Goal: Task Accomplishment & Management: Use online tool/utility

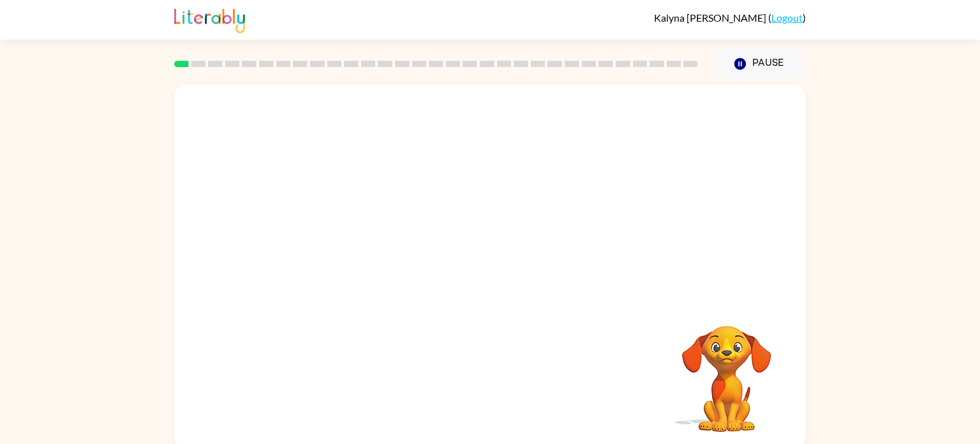
click at [454, 197] on video "Your browser must support playing .mp4 files to use Literably. Please try using…" at bounding box center [490, 191] width 632 height 214
click at [483, 269] on icon "button" at bounding box center [490, 273] width 22 height 22
click at [691, 374] on video "Your browser must support playing .mp4 files to use Literably. Please try using…" at bounding box center [727, 370] width 128 height 128
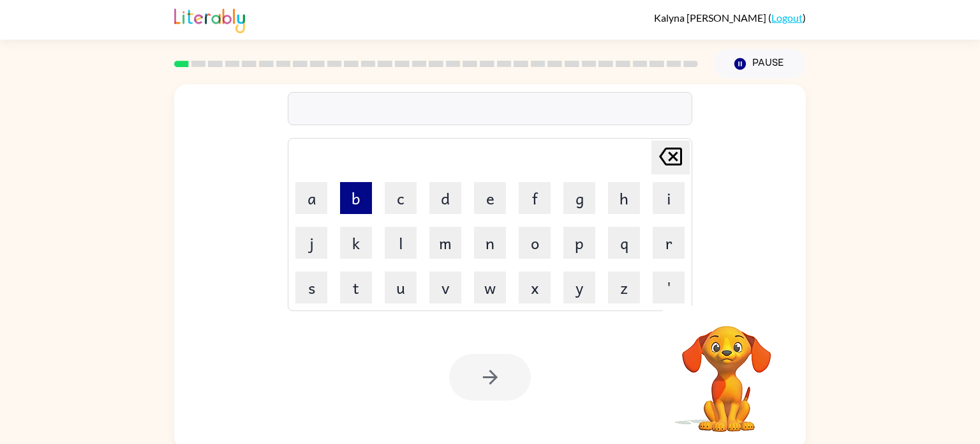
click at [347, 195] on button "b" at bounding box center [356, 198] width 32 height 32
type button "b"
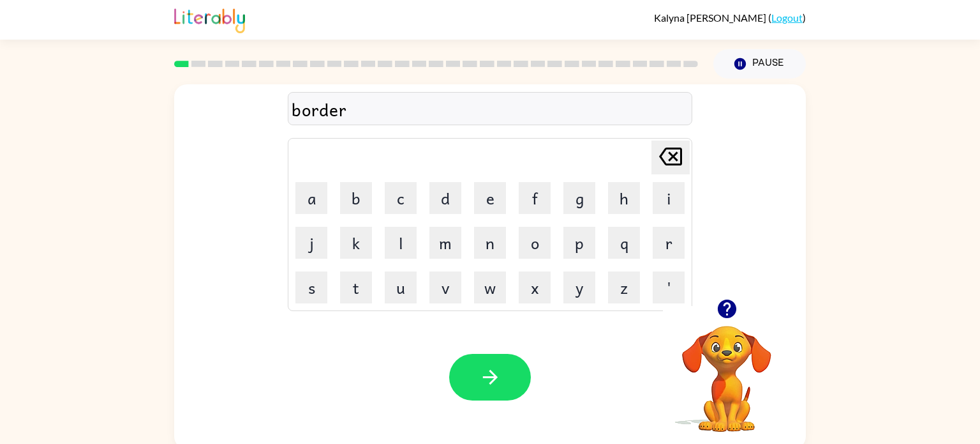
click at [554, 387] on div "Your browser must support playing .mp4 files to use Literably. Please try using…" at bounding box center [490, 377] width 632 height 144
click at [509, 373] on button "button" at bounding box center [490, 377] width 82 height 47
click at [471, 372] on button "button" at bounding box center [490, 377] width 82 height 47
click at [475, 388] on button "button" at bounding box center [490, 377] width 82 height 47
click at [482, 376] on icon "button" at bounding box center [489, 376] width 15 height 15
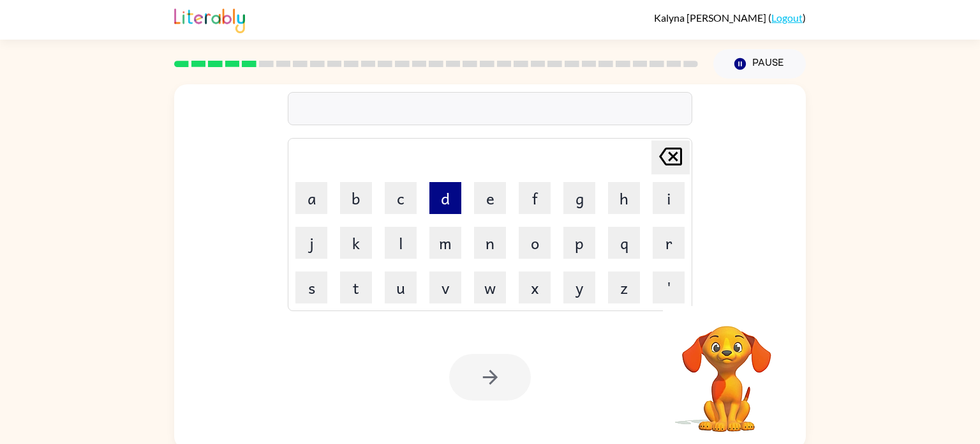
click at [442, 207] on button "d" at bounding box center [445, 198] width 32 height 32
click at [496, 188] on button "e" at bounding box center [490, 198] width 32 height 32
click at [535, 205] on button "f" at bounding box center [535, 198] width 32 height 32
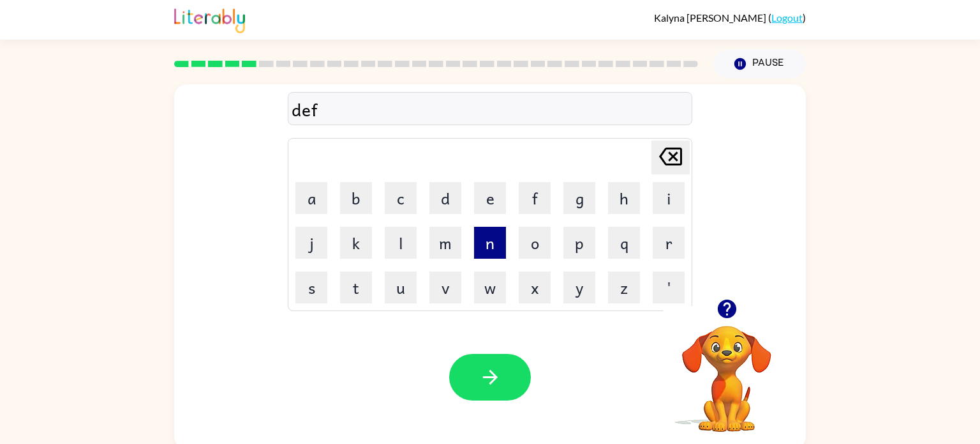
click at [490, 250] on button "n" at bounding box center [490, 243] width 32 height 32
click at [393, 197] on button "c" at bounding box center [401, 198] width 32 height 32
click at [660, 206] on button "i" at bounding box center [669, 198] width 32 height 32
click at [454, 290] on button "v" at bounding box center [445, 287] width 32 height 32
click at [503, 194] on button "e" at bounding box center [490, 198] width 32 height 32
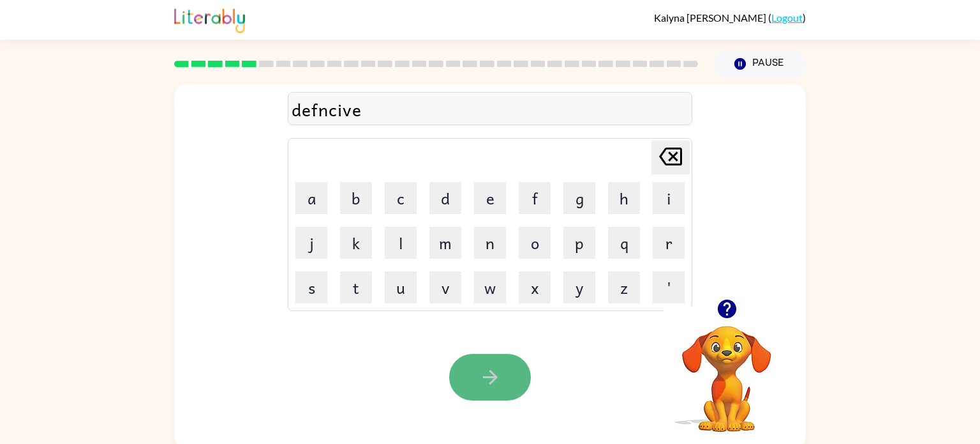
click at [494, 389] on button "button" at bounding box center [490, 377] width 82 height 47
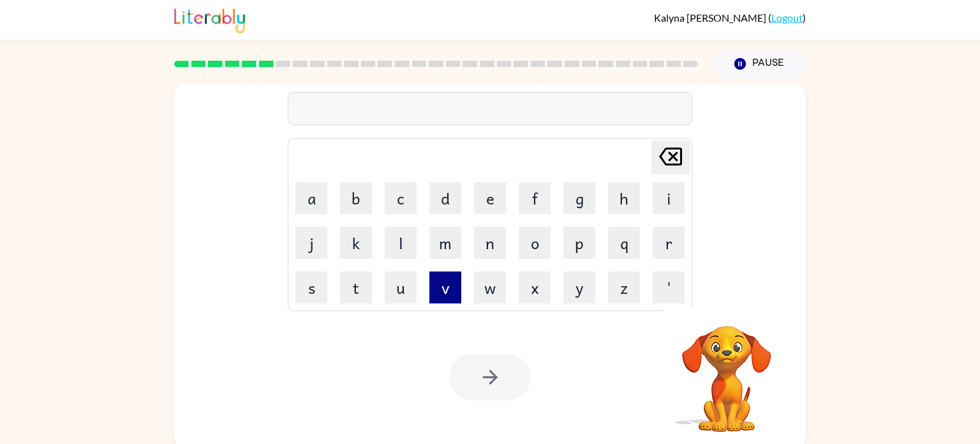
click at [432, 280] on button "v" at bounding box center [445, 287] width 32 height 32
click at [317, 195] on button "a" at bounding box center [311, 198] width 32 height 32
click at [401, 193] on button "c" at bounding box center [401, 198] width 32 height 32
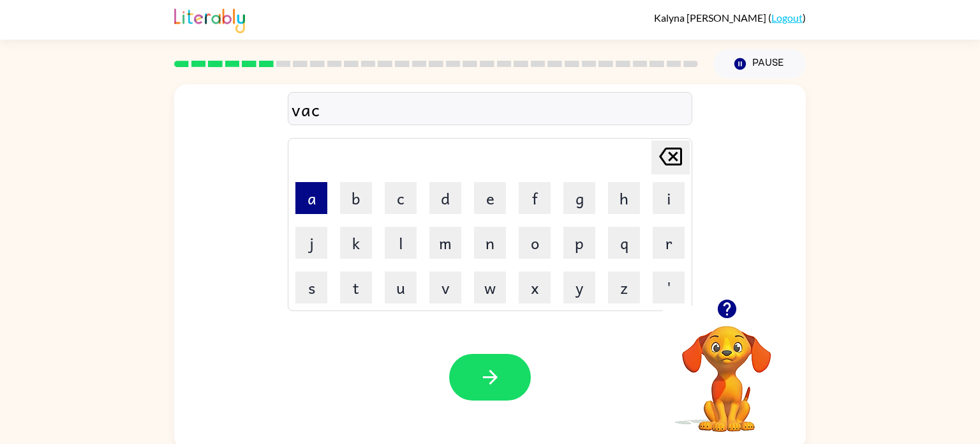
click at [313, 211] on button "a" at bounding box center [311, 198] width 32 height 32
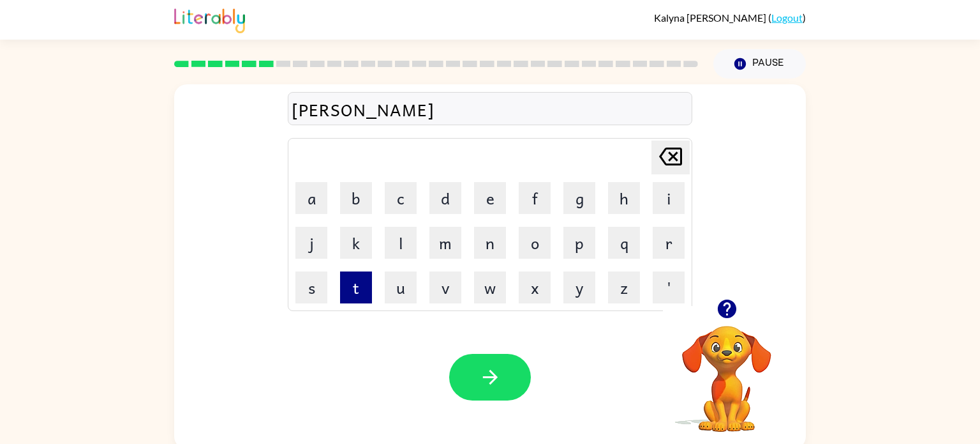
click at [359, 287] on button "t" at bounding box center [356, 287] width 32 height 32
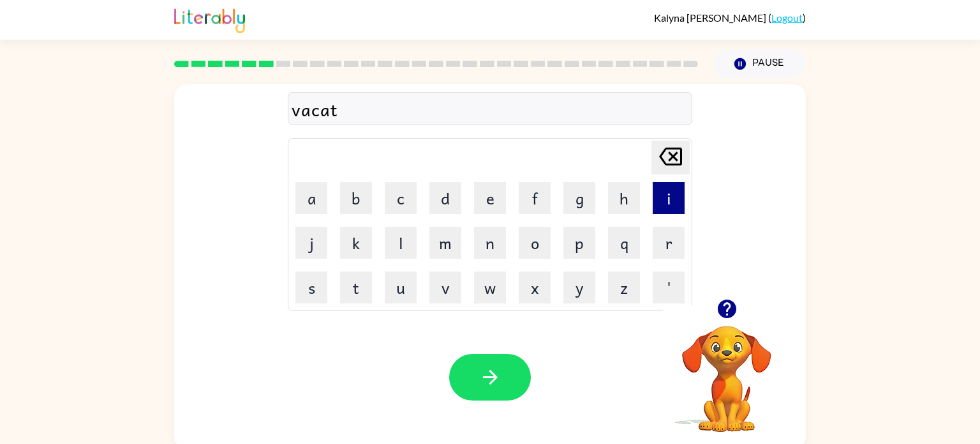
click at [664, 195] on button "i" at bounding box center [669, 198] width 32 height 32
click at [541, 245] on button "o" at bounding box center [535, 243] width 32 height 32
click at [496, 249] on button "n" at bounding box center [490, 243] width 32 height 32
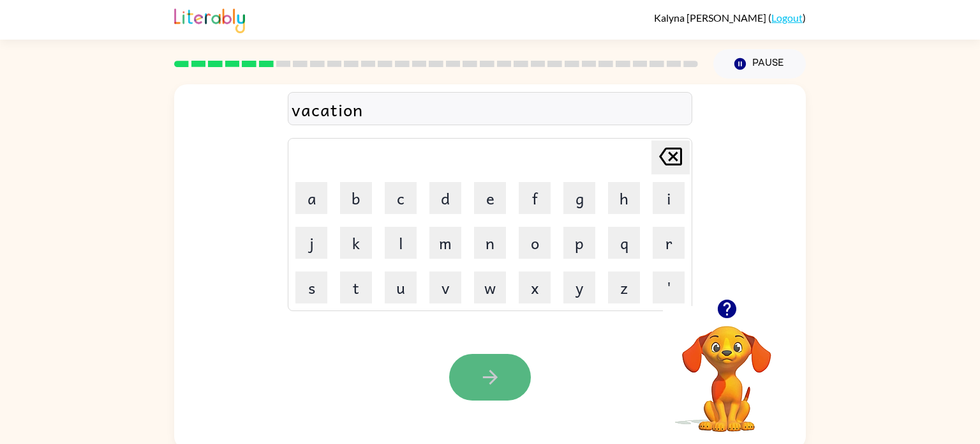
click at [464, 356] on button "button" at bounding box center [490, 377] width 82 height 47
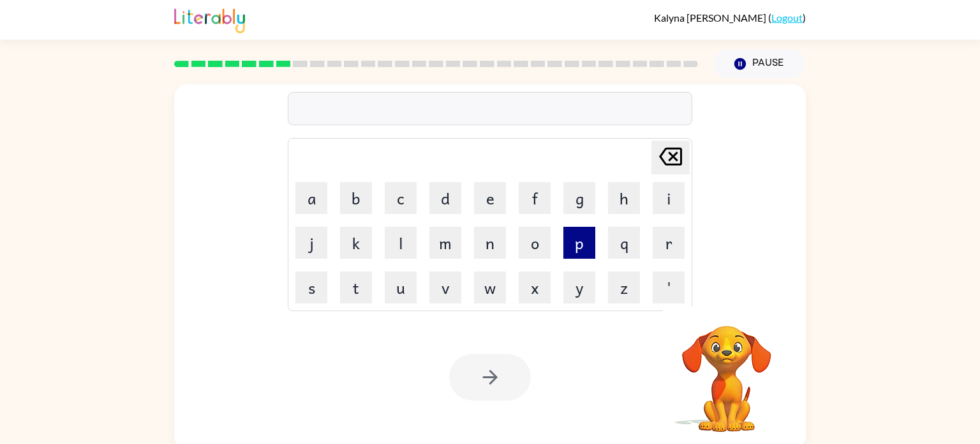
click at [572, 242] on button "p" at bounding box center [579, 243] width 32 height 32
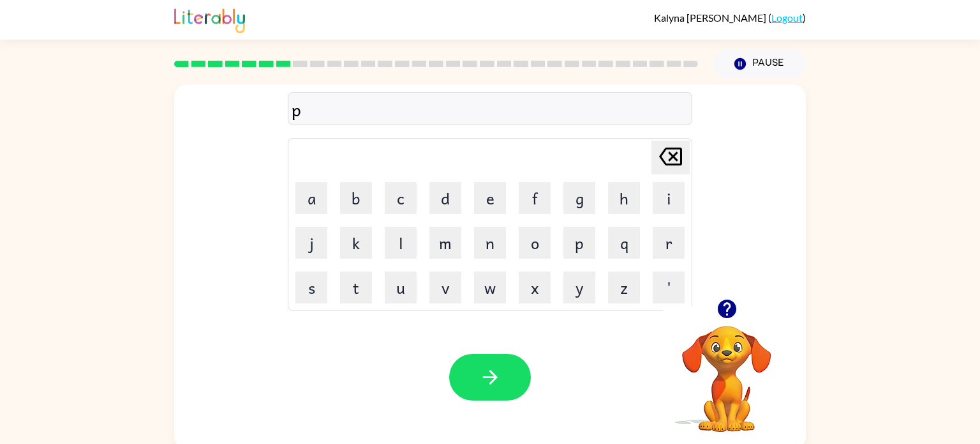
click at [730, 364] on video "Your browser must support playing .mp4 files to use Literably. Please try using…" at bounding box center [727, 370] width 128 height 128
click at [720, 306] on icon "button" at bounding box center [726, 308] width 19 height 19
click at [402, 288] on button "u" at bounding box center [401, 287] width 32 height 32
click at [457, 186] on button "d" at bounding box center [445, 198] width 32 height 32
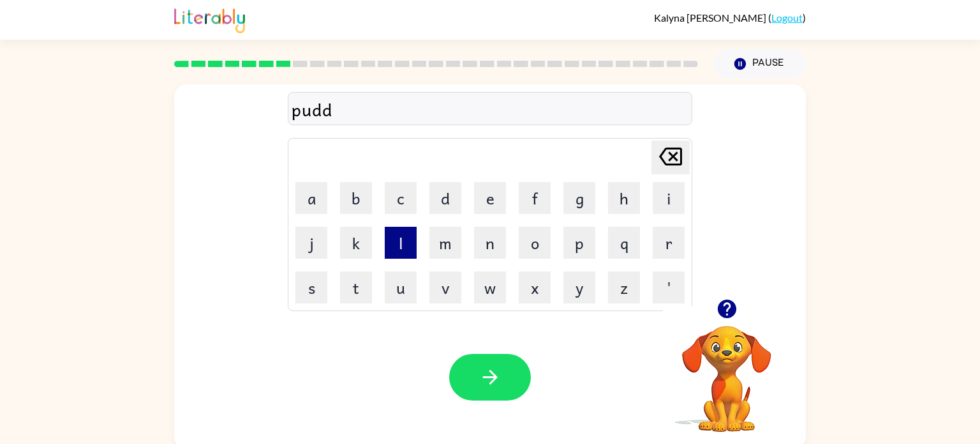
click at [413, 240] on button "l" at bounding box center [401, 243] width 32 height 32
click at [479, 213] on button "e" at bounding box center [490, 198] width 32 height 32
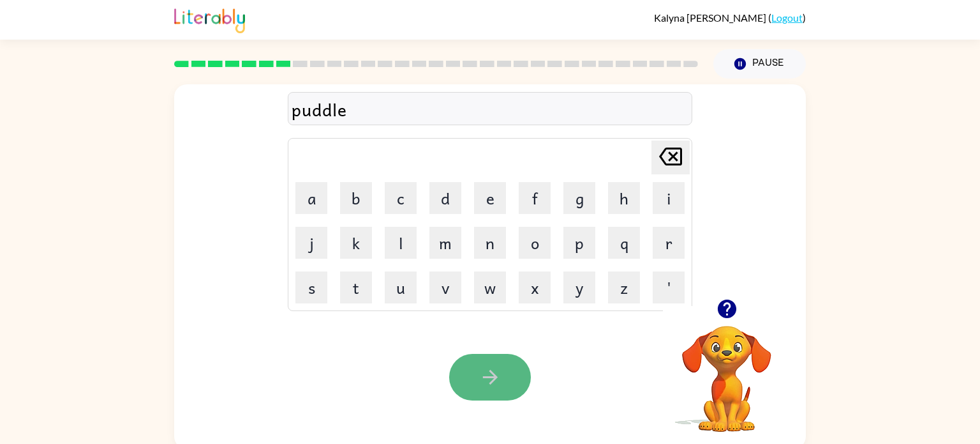
click at [481, 377] on icon "button" at bounding box center [490, 377] width 22 height 22
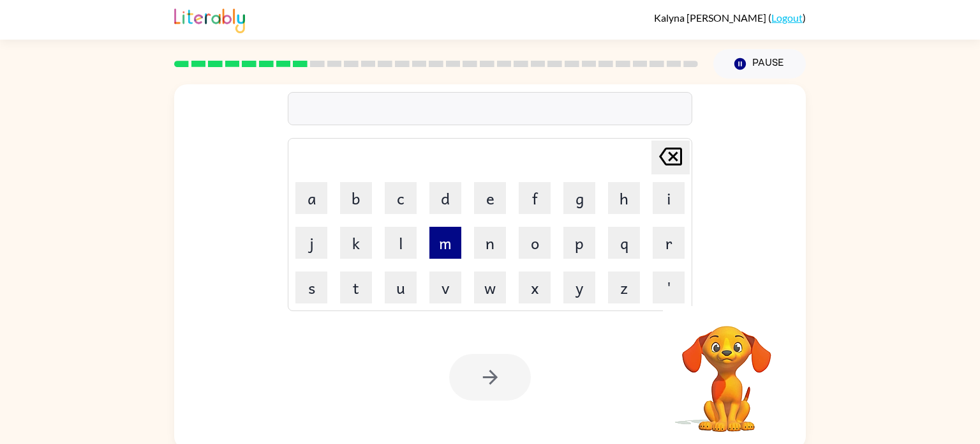
click at [447, 250] on button "m" at bounding box center [445, 243] width 32 height 32
click at [667, 187] on button "i" at bounding box center [669, 198] width 32 height 32
click at [668, 227] on button "r" at bounding box center [669, 243] width 32 height 32
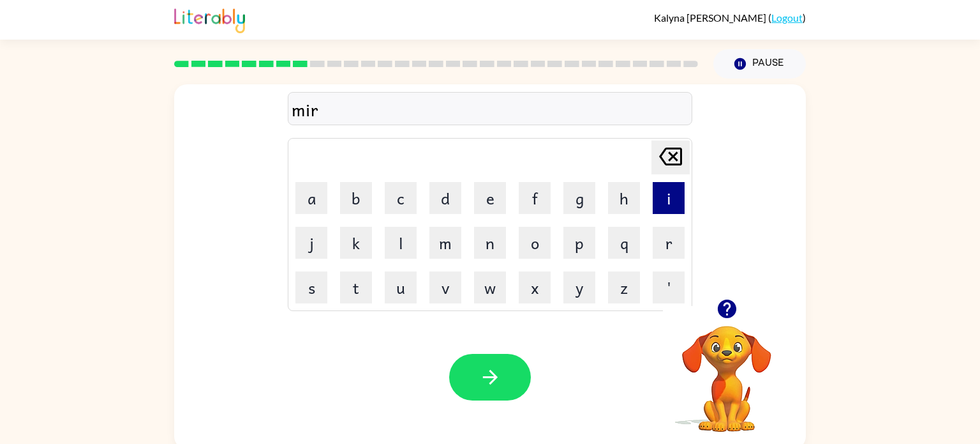
click at [668, 200] on button "i" at bounding box center [669, 198] width 32 height 32
click at [400, 207] on button "c" at bounding box center [401, 198] width 32 height 32
click at [399, 244] on button "l" at bounding box center [401, 243] width 32 height 32
click at [482, 191] on button "e" at bounding box center [490, 198] width 32 height 32
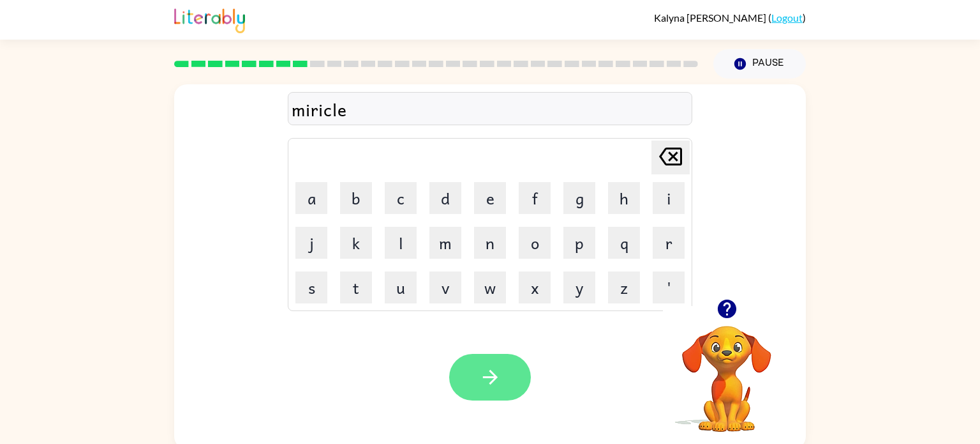
click at [478, 378] on button "button" at bounding box center [490, 377] width 82 height 47
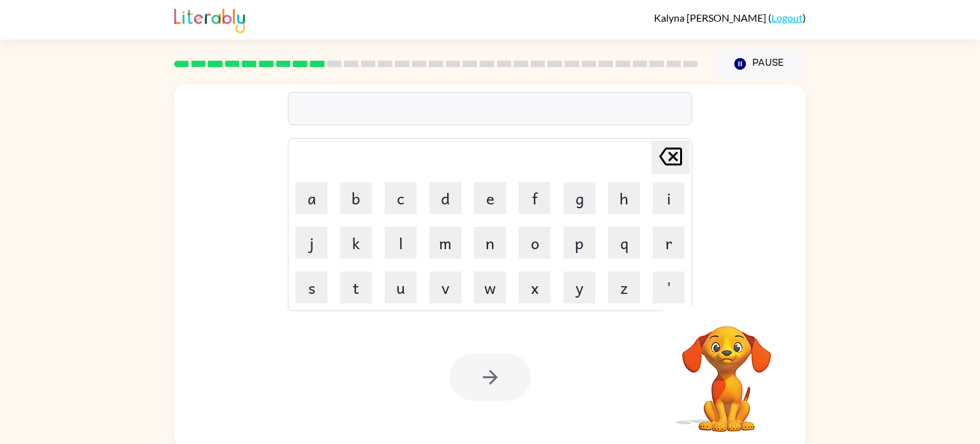
click at [466, 247] on td "m" at bounding box center [445, 242] width 43 height 43
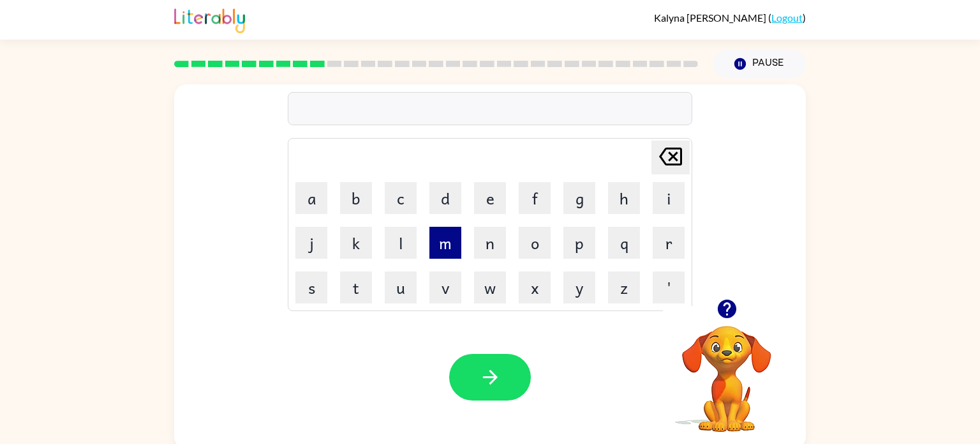
click at [440, 243] on button "m" at bounding box center [445, 243] width 32 height 32
click at [659, 197] on button "i" at bounding box center [669, 198] width 32 height 32
click at [448, 204] on button "d" at bounding box center [445, 198] width 32 height 32
click at [445, 238] on button "m" at bounding box center [445, 243] width 32 height 32
click at [524, 255] on button "o" at bounding box center [535, 243] width 32 height 32
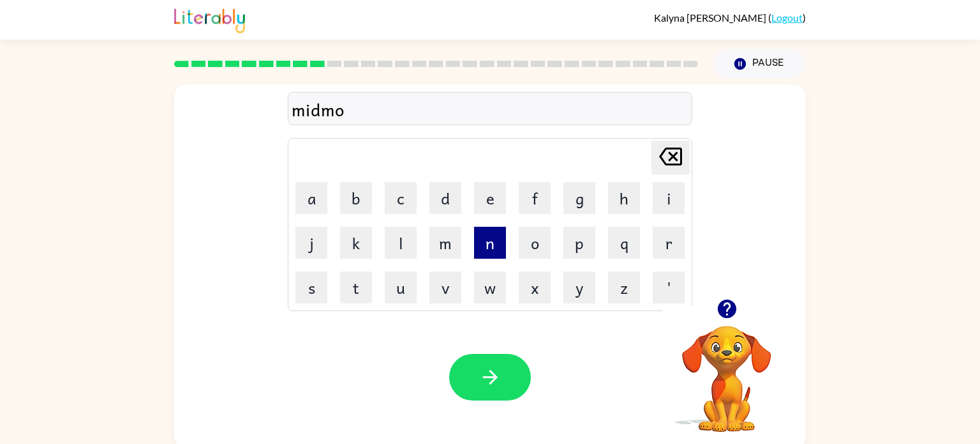
click at [482, 243] on button "n" at bounding box center [490, 243] width 32 height 32
click at [669, 198] on button "i" at bounding box center [669, 198] width 32 height 32
click at [504, 242] on button "n" at bounding box center [490, 243] width 32 height 32
click at [578, 198] on button "g" at bounding box center [579, 198] width 32 height 32
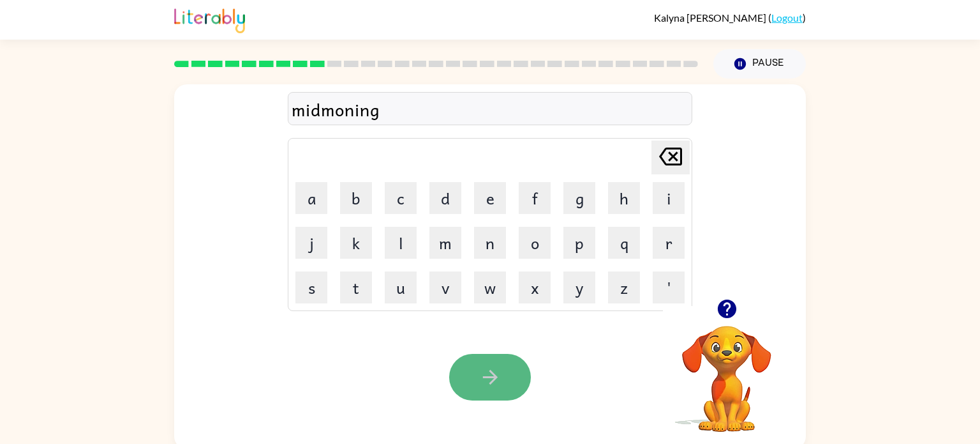
click at [483, 383] on icon "button" at bounding box center [490, 377] width 22 height 22
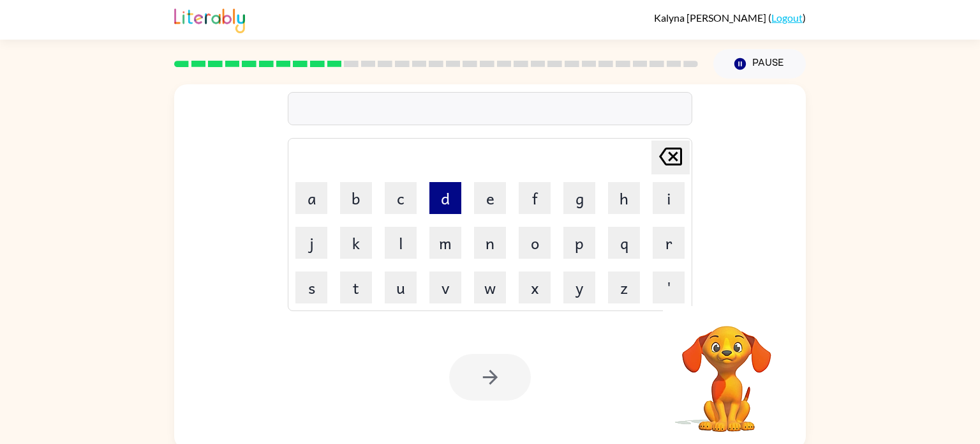
click at [447, 199] on button "d" at bounding box center [445, 198] width 32 height 32
click at [657, 202] on button "i" at bounding box center [669, 198] width 32 height 32
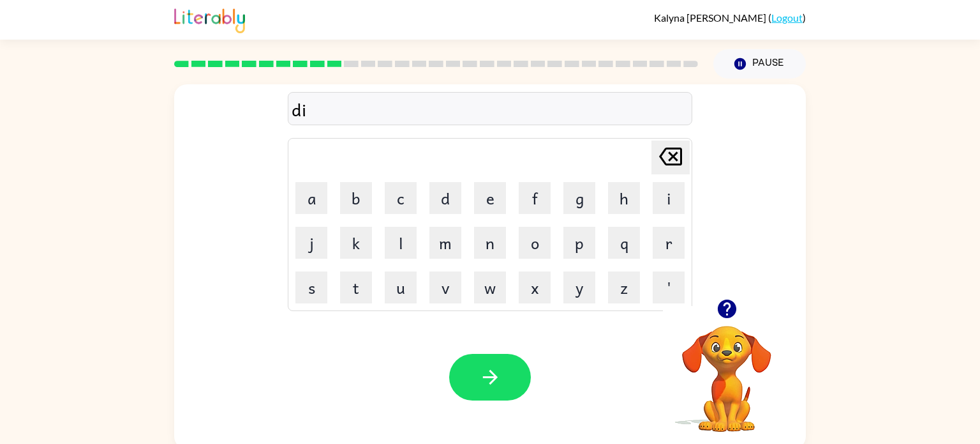
click at [461, 218] on td "d" at bounding box center [445, 197] width 43 height 43
click at [321, 286] on button "s" at bounding box center [311, 287] width 32 height 32
click at [368, 276] on button "t" at bounding box center [356, 287] width 32 height 32
click at [654, 241] on button "r" at bounding box center [669, 243] width 32 height 32
click at [408, 287] on button "u" at bounding box center [401, 287] width 32 height 32
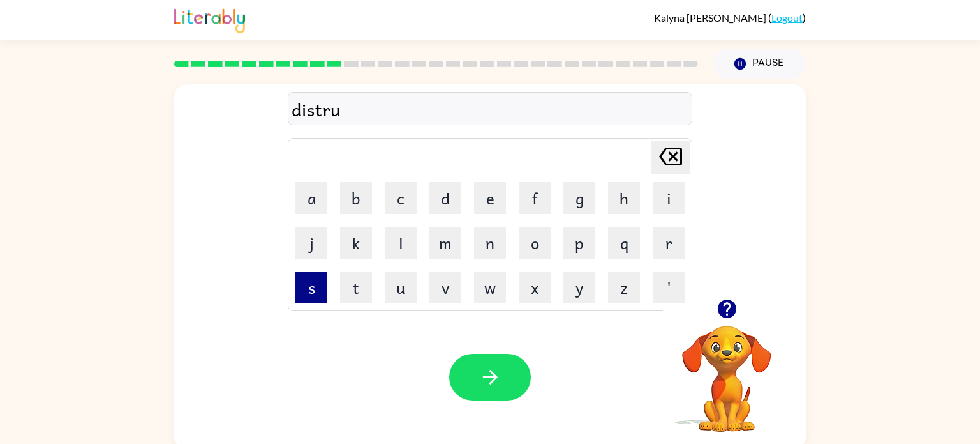
click at [320, 286] on button "s" at bounding box center [311, 287] width 32 height 32
click at [369, 285] on button "t" at bounding box center [356, 287] width 32 height 32
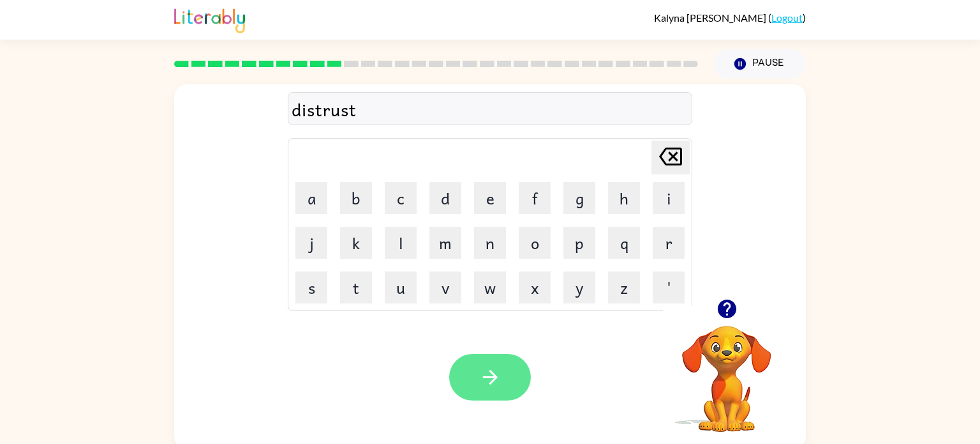
click at [506, 395] on button "button" at bounding box center [490, 377] width 82 height 47
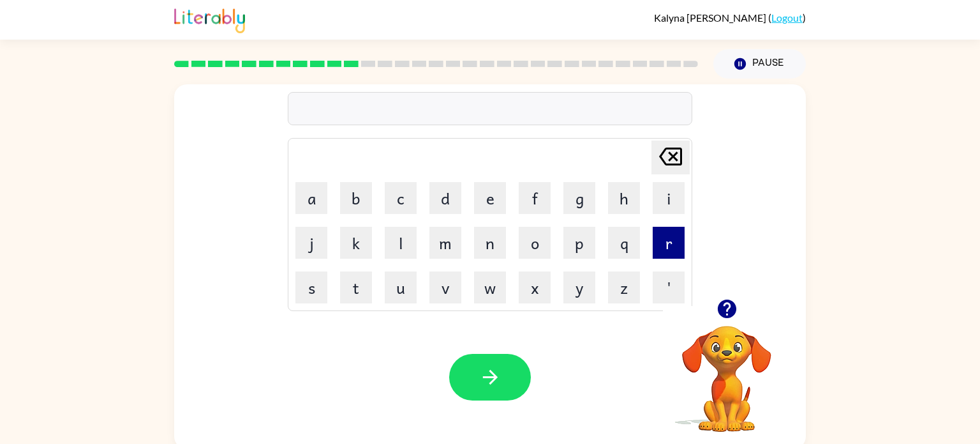
click at [666, 236] on button "r" at bounding box center [669, 243] width 32 height 32
click at [534, 247] on button "o" at bounding box center [535, 243] width 32 height 32
click at [429, 198] on td "d" at bounding box center [445, 197] width 43 height 43
click at [460, 205] on button "d" at bounding box center [445, 198] width 32 height 32
click at [489, 211] on button "e" at bounding box center [490, 198] width 32 height 32
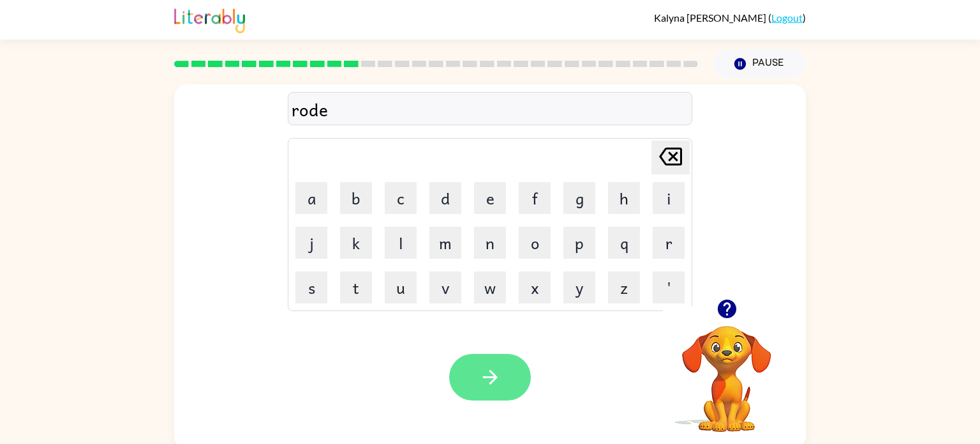
click at [491, 385] on icon "button" at bounding box center [490, 377] width 22 height 22
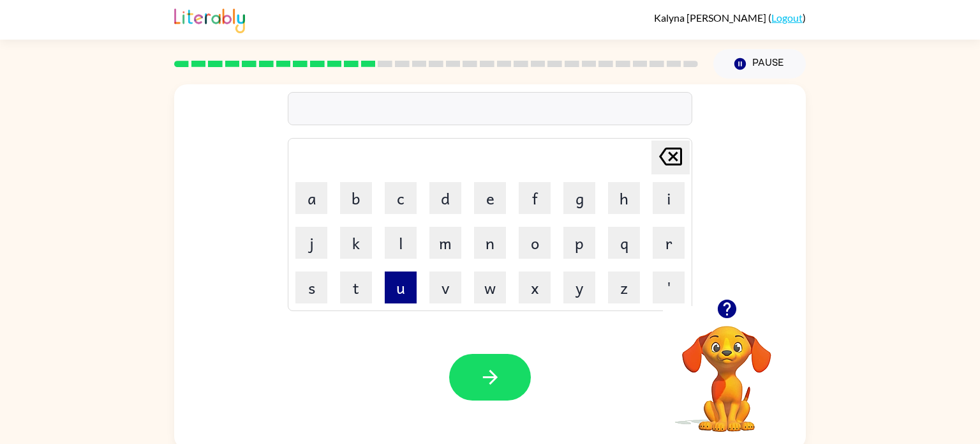
click at [402, 285] on button "u" at bounding box center [401, 287] width 32 height 32
click at [571, 248] on button "p" at bounding box center [579, 243] width 32 height 32
click at [569, 210] on button "g" at bounding box center [579, 198] width 32 height 32
click at [671, 236] on button "r" at bounding box center [669, 243] width 32 height 32
click at [305, 193] on button "a" at bounding box center [311, 198] width 32 height 32
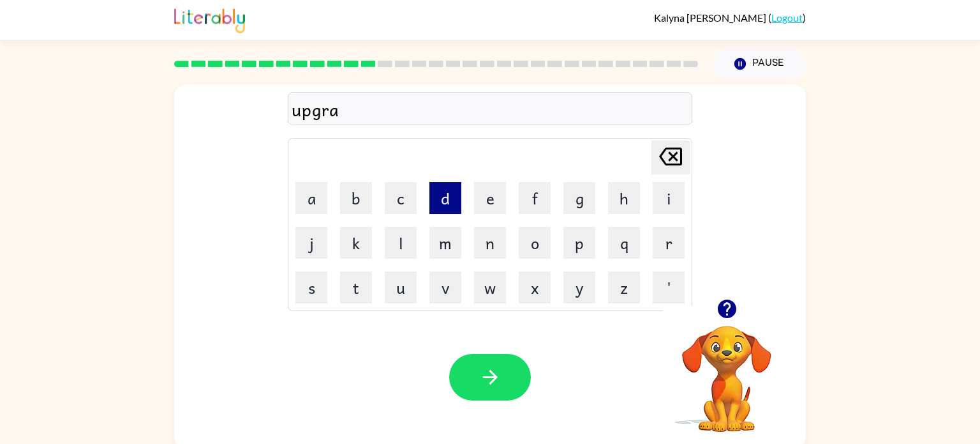
click at [434, 204] on button "d" at bounding box center [445, 198] width 32 height 32
click at [496, 211] on button "e" at bounding box center [490, 198] width 32 height 32
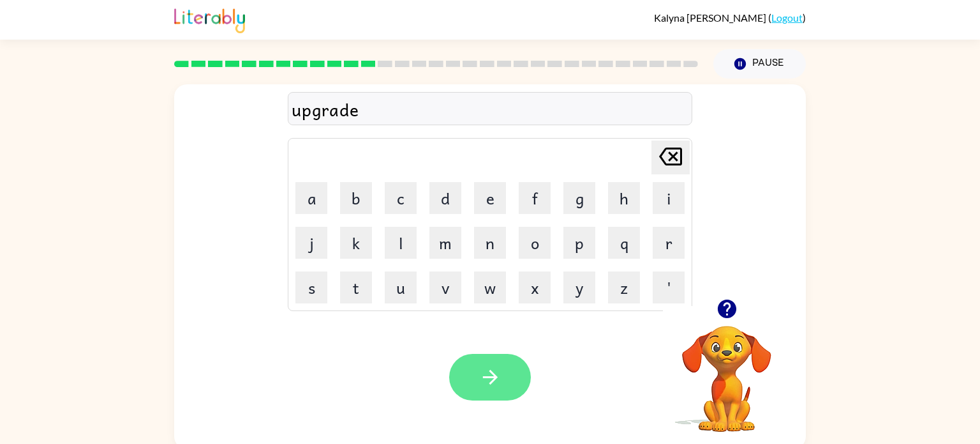
click at [480, 380] on icon "button" at bounding box center [490, 377] width 22 height 22
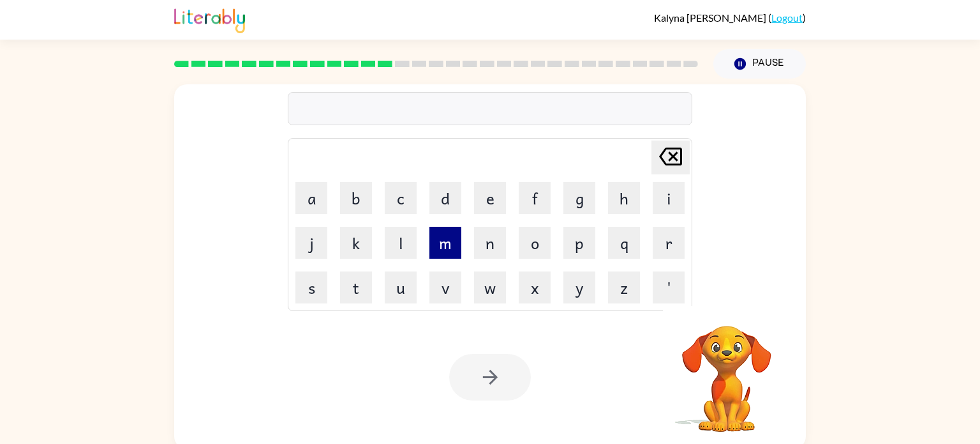
click at [450, 253] on button "m" at bounding box center [445, 243] width 32 height 32
click at [324, 197] on button "a" at bounding box center [311, 198] width 32 height 32
click at [456, 196] on button "d" at bounding box center [445, 198] width 32 height 32
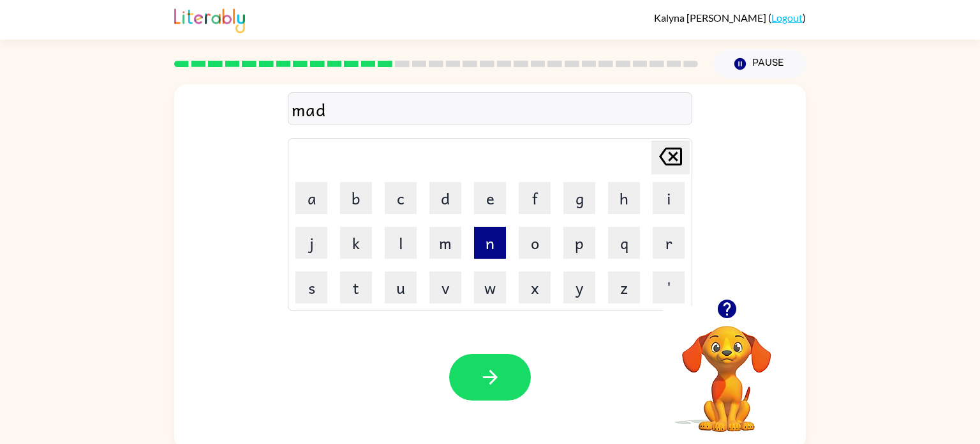
click at [488, 244] on button "n" at bounding box center [490, 243] width 32 height 32
click at [477, 209] on button "e" at bounding box center [490, 198] width 32 height 32
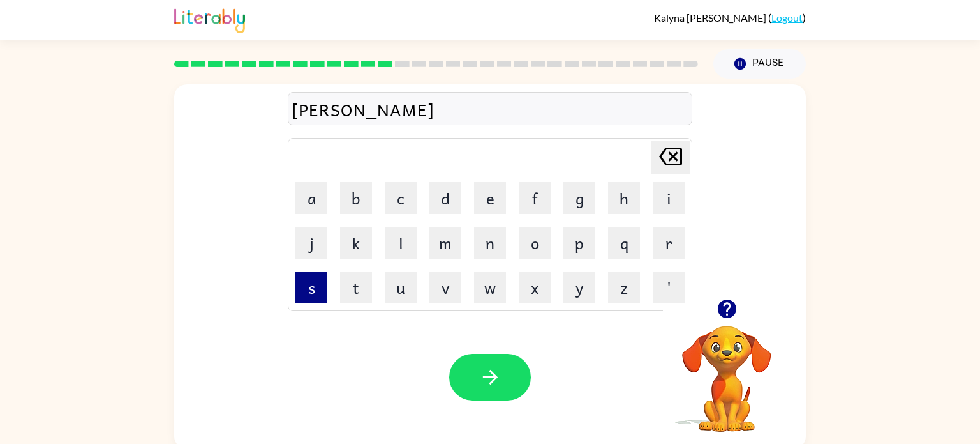
click at [311, 280] on button "s" at bounding box center [311, 287] width 32 height 32
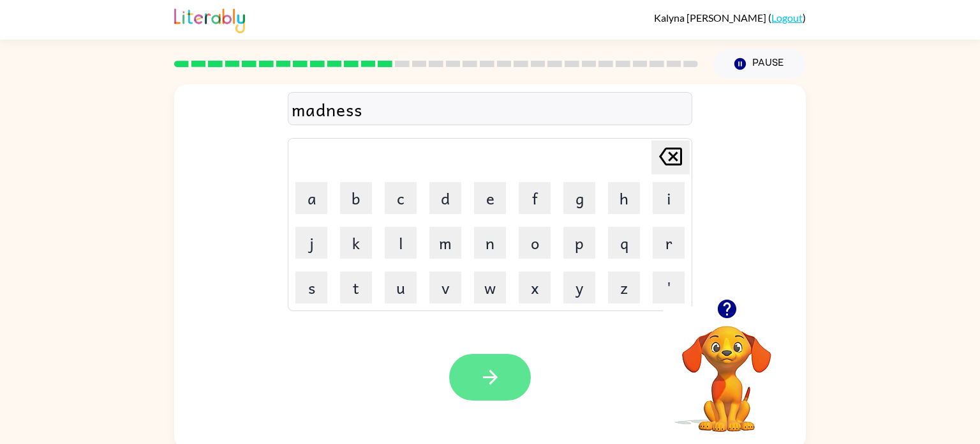
click at [495, 378] on icon "button" at bounding box center [489, 376] width 15 height 15
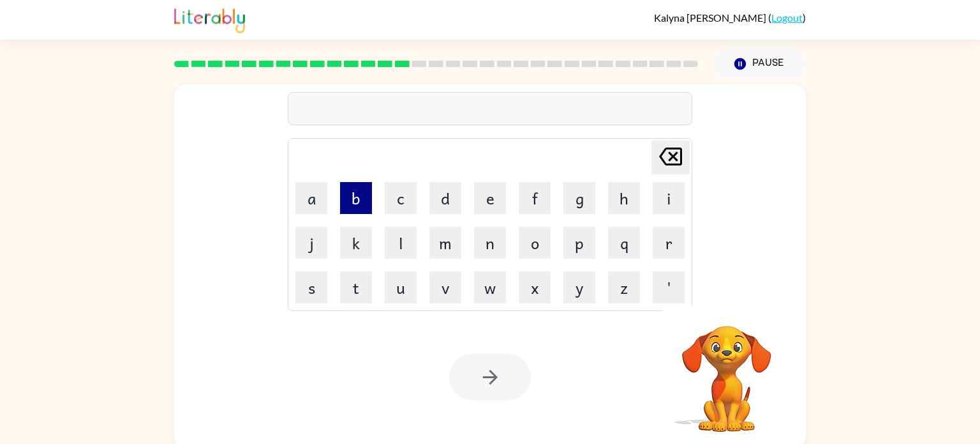
click at [357, 193] on button "b" at bounding box center [356, 198] width 32 height 32
click at [528, 239] on button "o" at bounding box center [535, 243] width 32 height 32
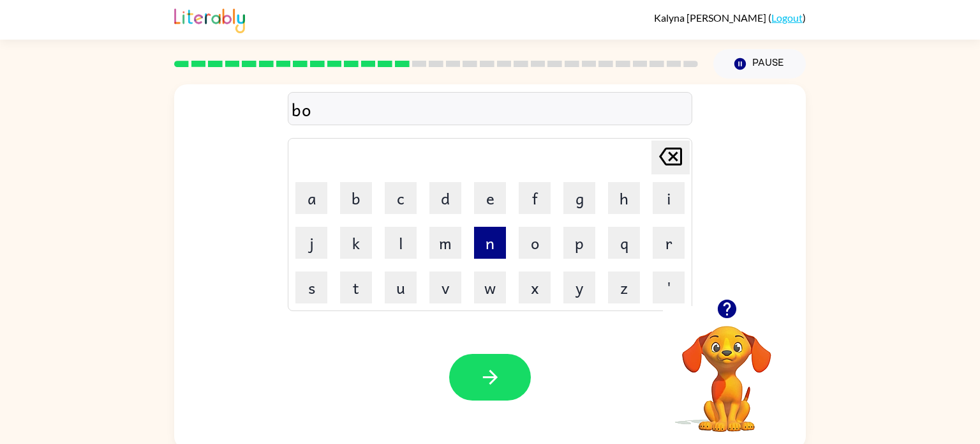
click at [494, 238] on button "n" at bounding box center [490, 243] width 32 height 32
click at [484, 204] on button "e" at bounding box center [490, 198] width 32 height 32
click at [580, 241] on button "p" at bounding box center [579, 243] width 32 height 32
click at [665, 157] on icon "[PERSON_NAME] last character input" at bounding box center [670, 156] width 31 height 31
click at [306, 281] on button "s" at bounding box center [311, 287] width 32 height 32
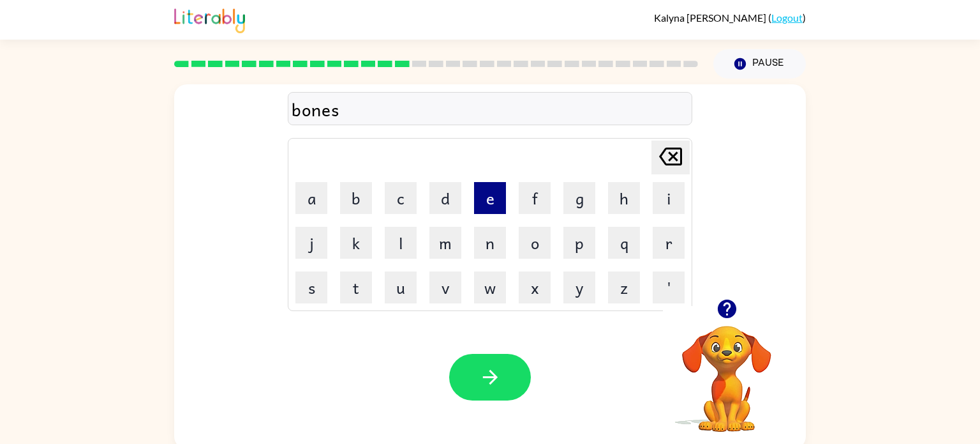
click at [490, 205] on button "e" at bounding box center [490, 198] width 32 height 32
click at [473, 361] on button "button" at bounding box center [490, 377] width 82 height 47
click at [299, 292] on button "s" at bounding box center [311, 287] width 32 height 32
click at [484, 285] on button "w" at bounding box center [490, 287] width 32 height 32
click at [520, 249] on button "o" at bounding box center [535, 243] width 32 height 32
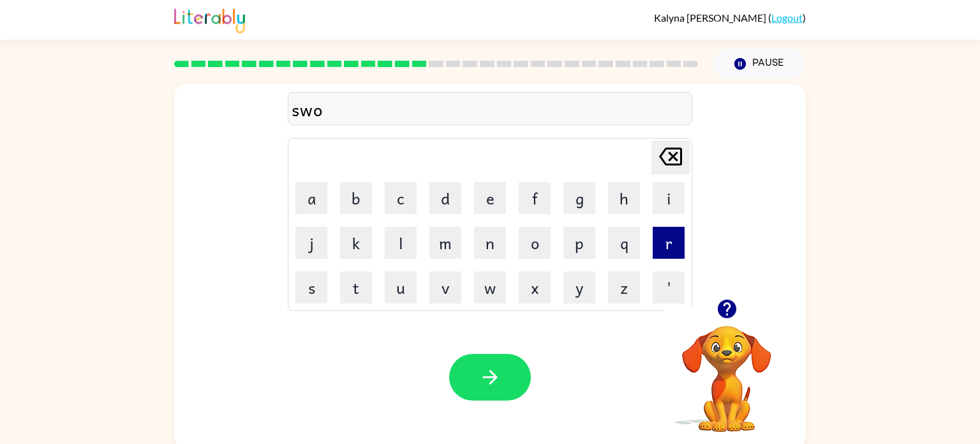
click at [664, 235] on button "r" at bounding box center [669, 243] width 32 height 32
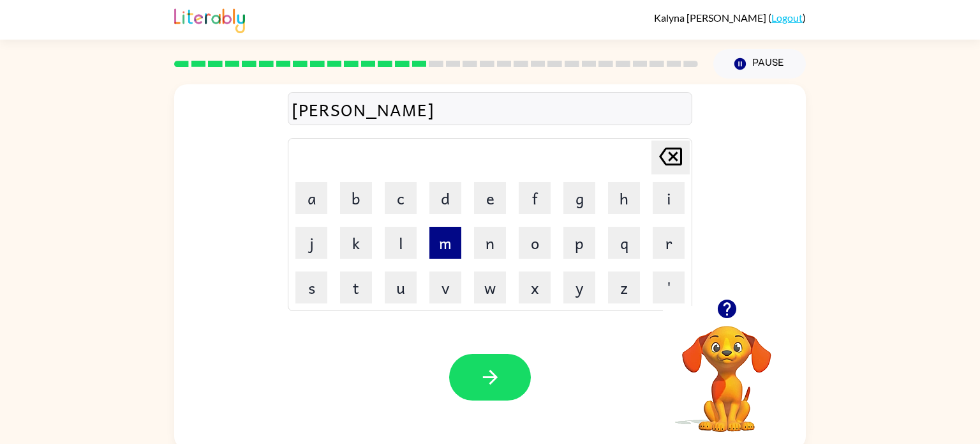
click at [445, 246] on button "m" at bounding box center [445, 243] width 32 height 32
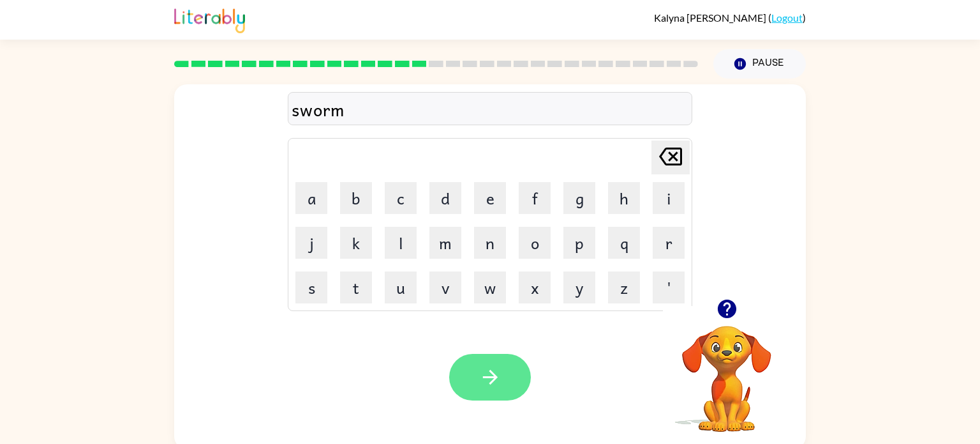
click at [511, 371] on button "button" at bounding box center [490, 377] width 82 height 47
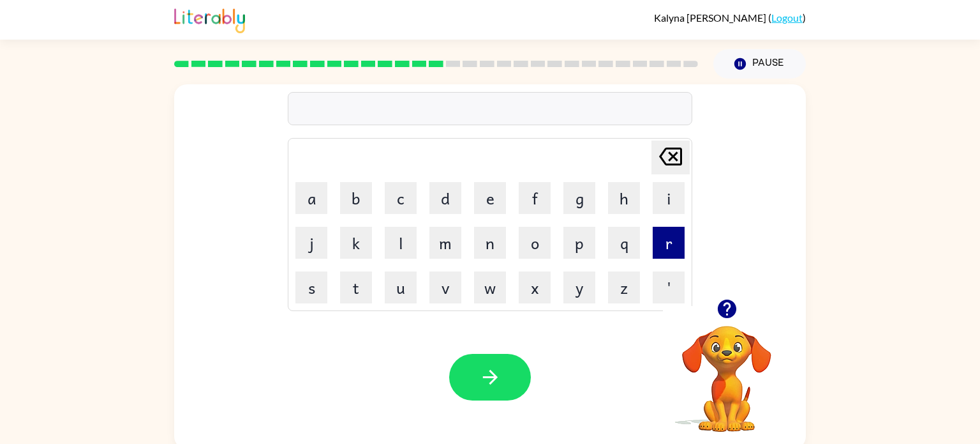
click at [664, 244] on button "r" at bounding box center [669, 243] width 32 height 32
click at [322, 200] on button "a" at bounding box center [311, 198] width 32 height 32
click at [433, 251] on button "m" at bounding box center [445, 243] width 32 height 32
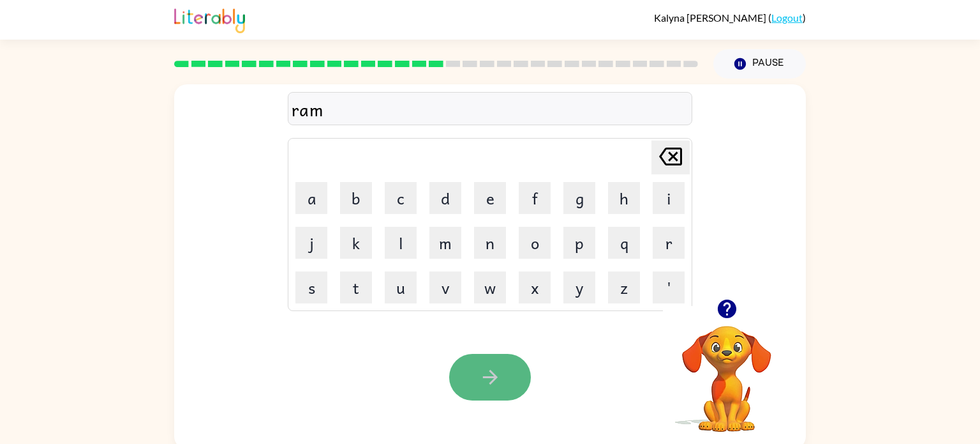
click at [500, 363] on button "button" at bounding box center [490, 377] width 82 height 47
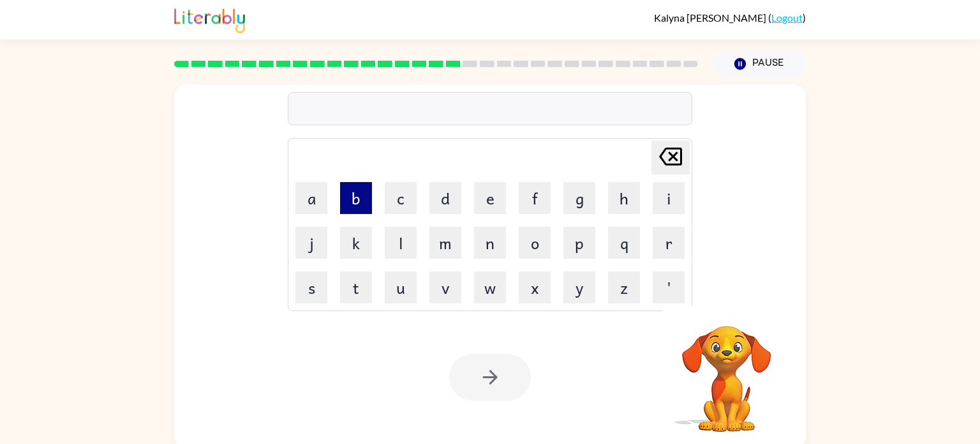
click at [366, 198] on button "b" at bounding box center [356, 198] width 32 height 32
click at [663, 253] on button "r" at bounding box center [669, 243] width 32 height 32
click at [673, 203] on button "i" at bounding box center [669, 198] width 32 height 32
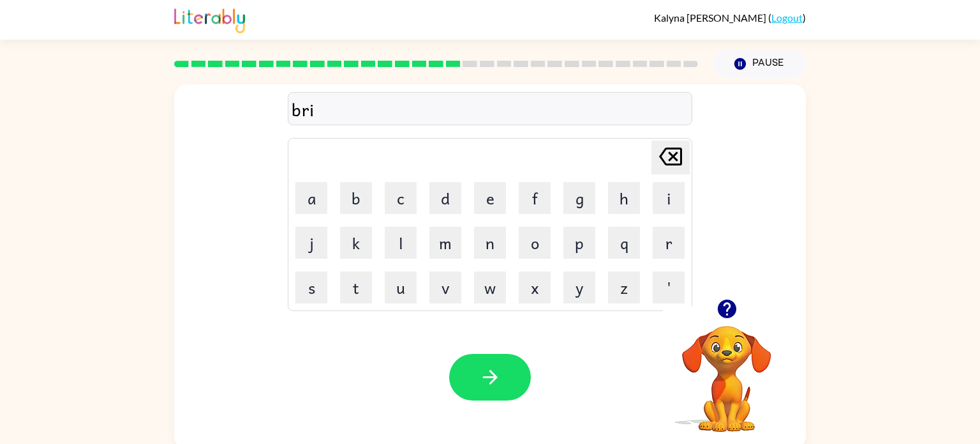
click at [447, 260] on td "m" at bounding box center [445, 242] width 43 height 43
click at [445, 252] on button "m" at bounding box center [445, 243] width 32 height 32
click at [669, 209] on button "i" at bounding box center [669, 198] width 32 height 32
click at [489, 244] on button "n" at bounding box center [490, 243] width 32 height 32
click at [581, 209] on button "g" at bounding box center [579, 198] width 32 height 32
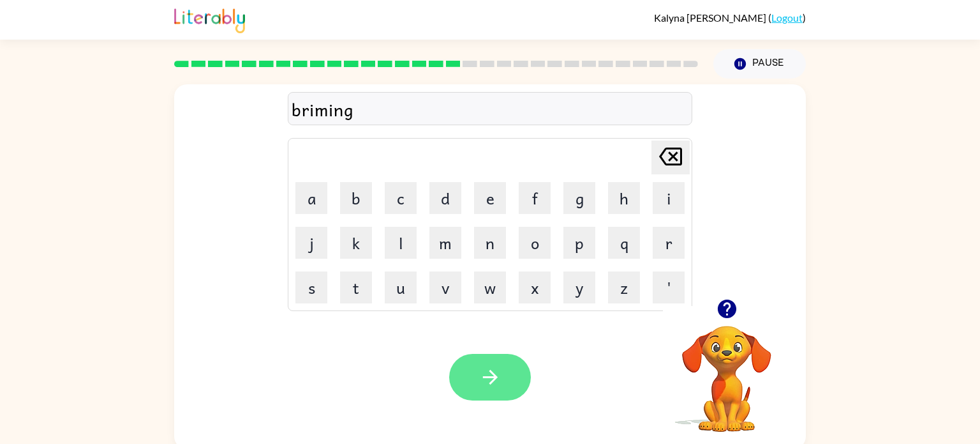
click at [458, 392] on button "button" at bounding box center [490, 377] width 82 height 47
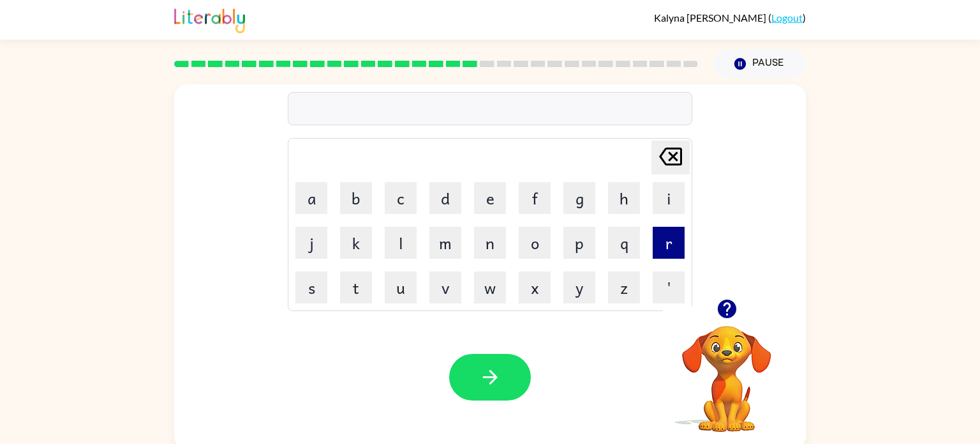
click at [671, 239] on button "r" at bounding box center [669, 243] width 32 height 32
click at [660, 208] on button "i" at bounding box center [669, 198] width 32 height 32
click at [323, 284] on button "s" at bounding box center [311, 287] width 32 height 32
click at [413, 188] on button "c" at bounding box center [401, 198] width 32 height 32
click at [657, 208] on button "i" at bounding box center [669, 198] width 32 height 32
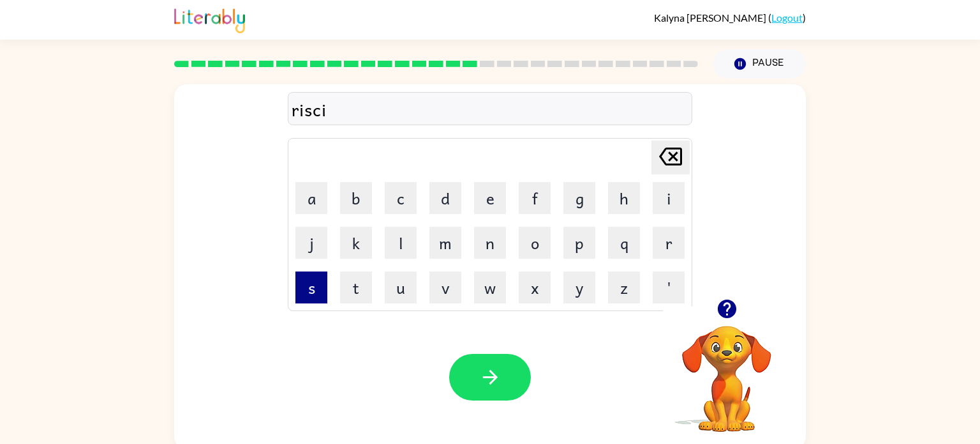
click at [296, 272] on button "s" at bounding box center [311, 287] width 32 height 32
click at [362, 284] on button "t" at bounding box center [356, 287] width 32 height 32
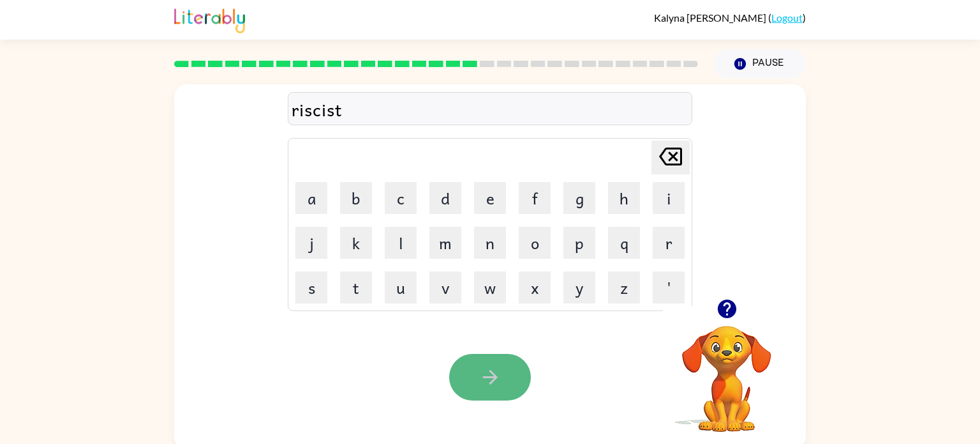
click at [501, 385] on button "button" at bounding box center [490, 377] width 82 height 47
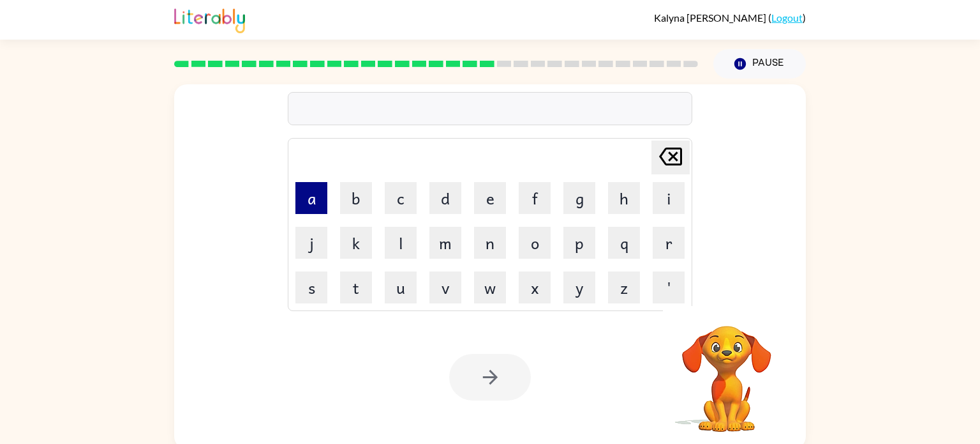
click at [306, 191] on button "a" at bounding box center [311, 198] width 32 height 32
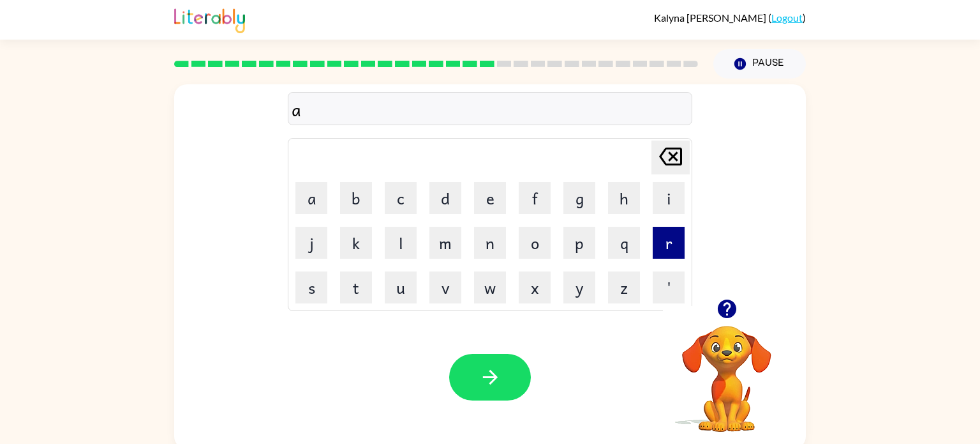
click at [678, 239] on button "r" at bounding box center [669, 243] width 32 height 32
click at [387, 207] on button "c" at bounding box center [401, 198] width 32 height 32
click at [620, 205] on button "h" at bounding box center [624, 198] width 32 height 32
click at [483, 278] on button "w" at bounding box center [490, 287] width 32 height 32
click at [322, 202] on button "a" at bounding box center [311, 198] width 32 height 32
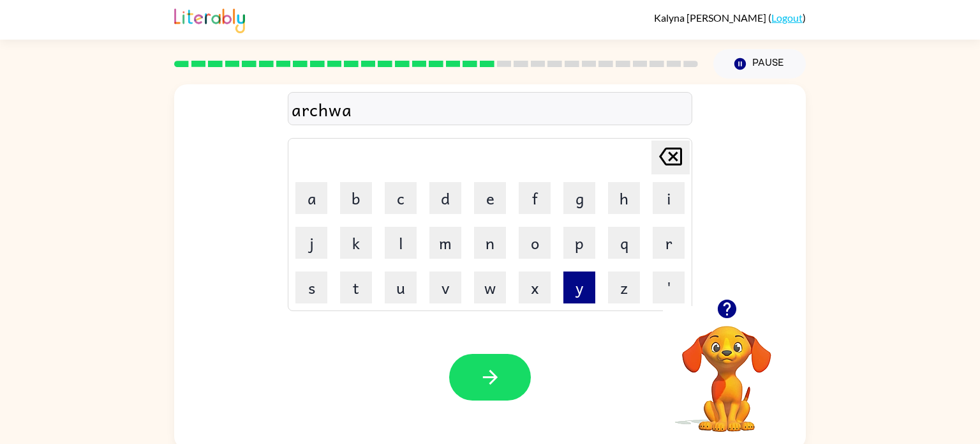
click at [567, 285] on button "y" at bounding box center [579, 287] width 32 height 32
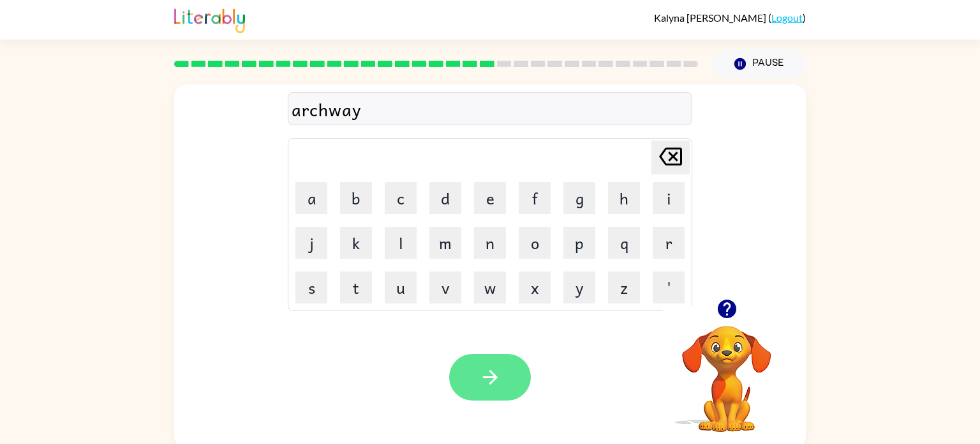
click at [489, 372] on icon "button" at bounding box center [490, 377] width 22 height 22
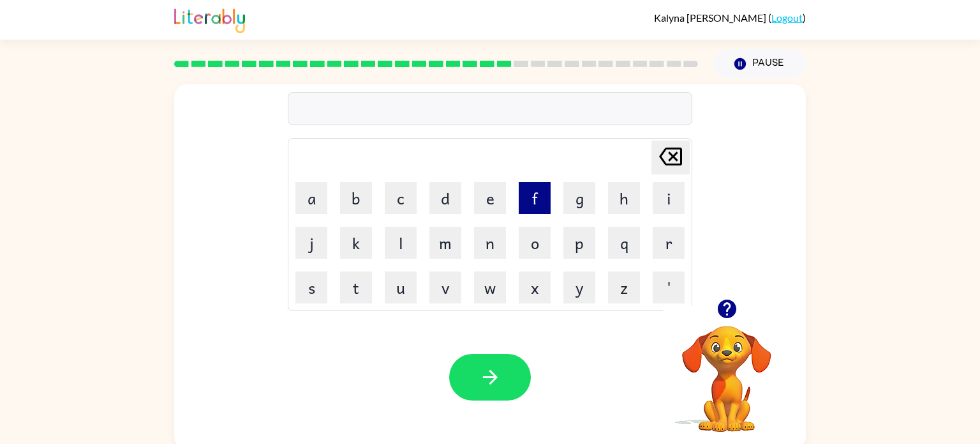
click at [543, 195] on button "f" at bounding box center [535, 198] width 32 height 32
click at [538, 232] on button "o" at bounding box center [535, 243] width 32 height 32
click at [411, 231] on button "l" at bounding box center [401, 243] width 32 height 32
click at [532, 247] on button "o" at bounding box center [535, 243] width 32 height 32
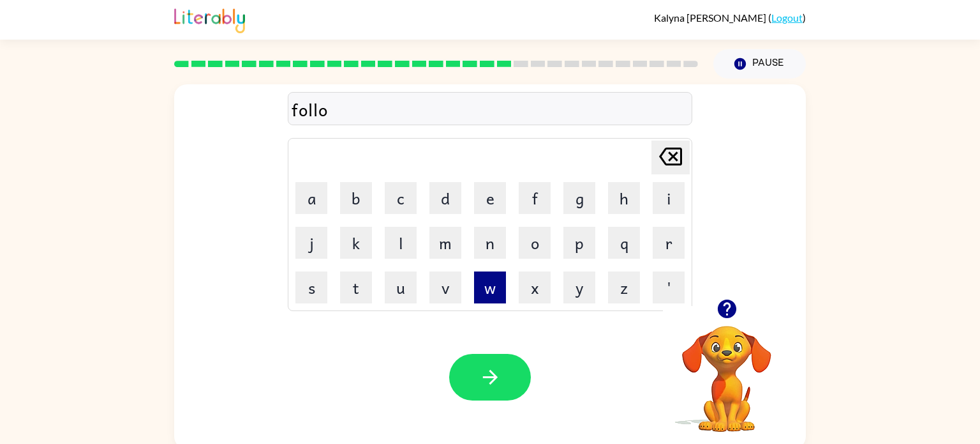
click at [476, 283] on button "w" at bounding box center [490, 287] width 32 height 32
click at [480, 203] on button "e" at bounding box center [490, 198] width 32 height 32
click at [447, 200] on button "d" at bounding box center [445, 198] width 32 height 32
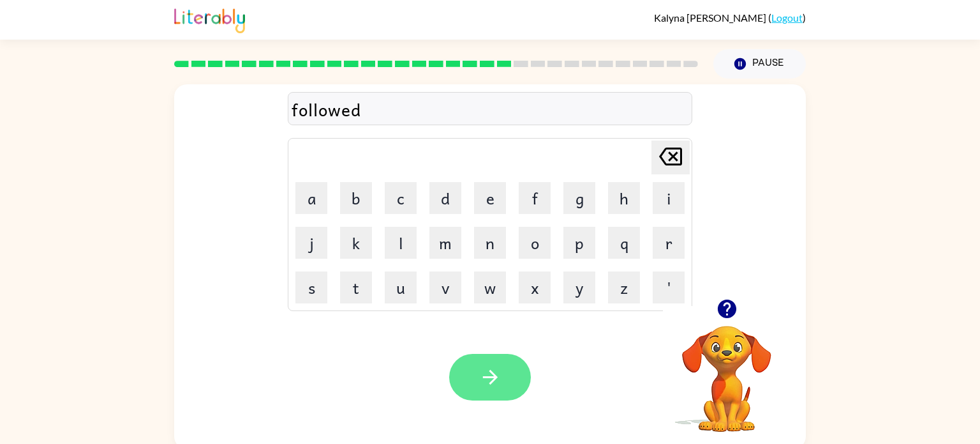
click at [485, 371] on icon "button" at bounding box center [490, 377] width 22 height 22
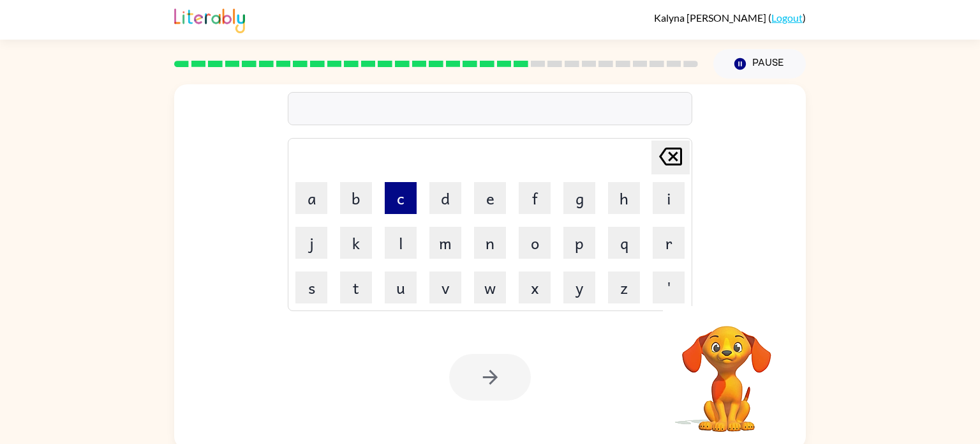
click at [397, 204] on button "c" at bounding box center [401, 198] width 32 height 32
click at [479, 206] on button "e" at bounding box center [490, 198] width 32 height 32
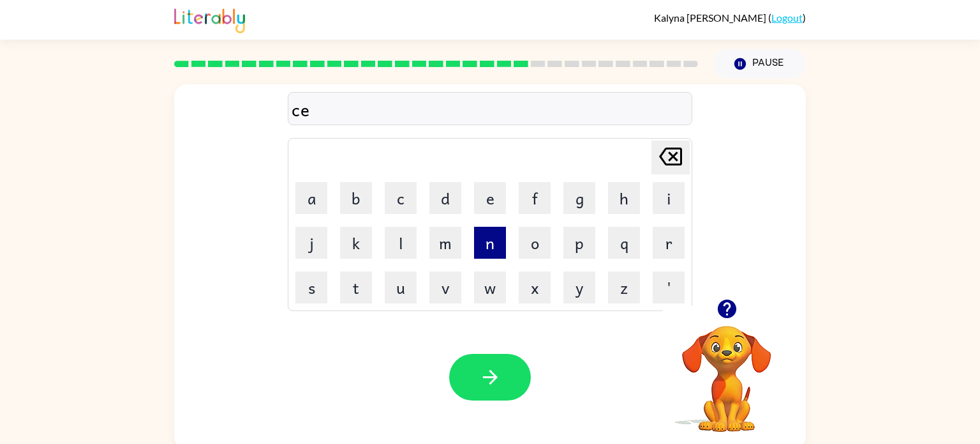
click at [493, 257] on button "n" at bounding box center [490, 243] width 32 height 32
click at [366, 287] on button "t" at bounding box center [356, 287] width 32 height 32
click at [680, 207] on button "i" at bounding box center [669, 198] width 32 height 32
click at [495, 207] on button "e" at bounding box center [490, 198] width 32 height 32
click at [569, 249] on button "p" at bounding box center [579, 243] width 32 height 32
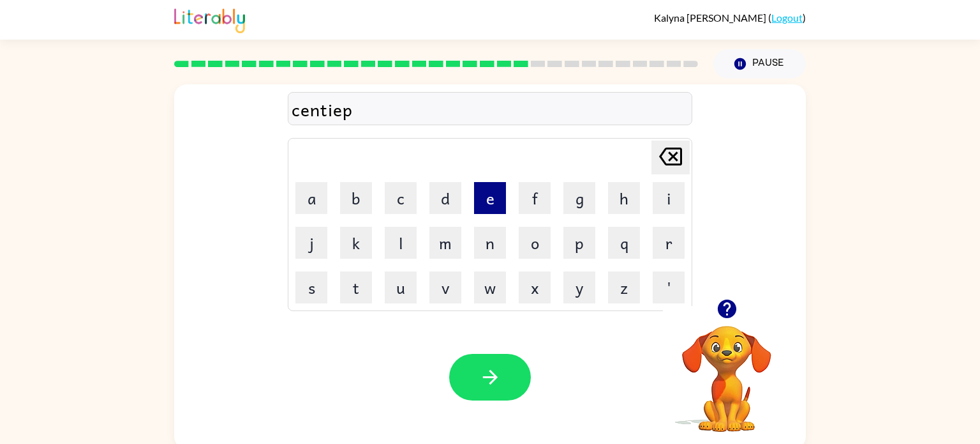
click at [486, 202] on button "e" at bounding box center [490, 198] width 32 height 32
click at [465, 200] on td "d" at bounding box center [445, 197] width 43 height 43
click at [456, 202] on button "d" at bounding box center [445, 198] width 32 height 32
click at [478, 201] on button "e" at bounding box center [490, 198] width 32 height 32
click at [495, 402] on div "Your browser must support playing .mp4 files to use Literably. Please try using…" at bounding box center [490, 377] width 632 height 144
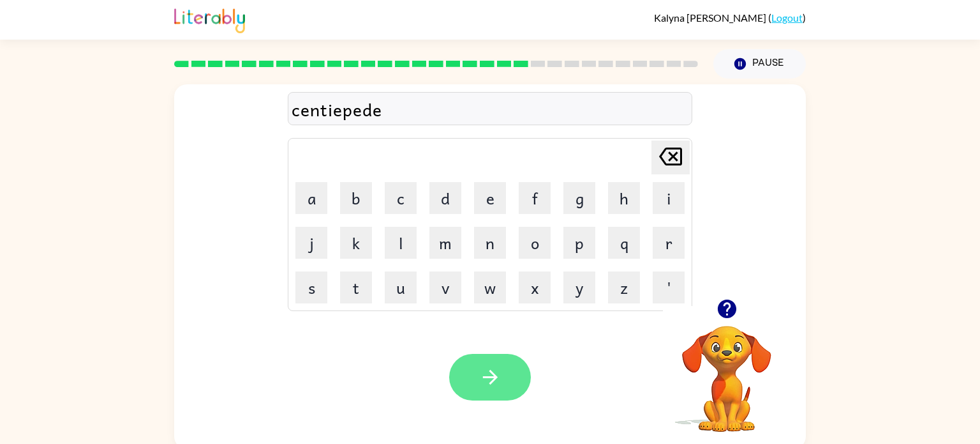
click at [493, 397] on button "button" at bounding box center [490, 377] width 82 height 47
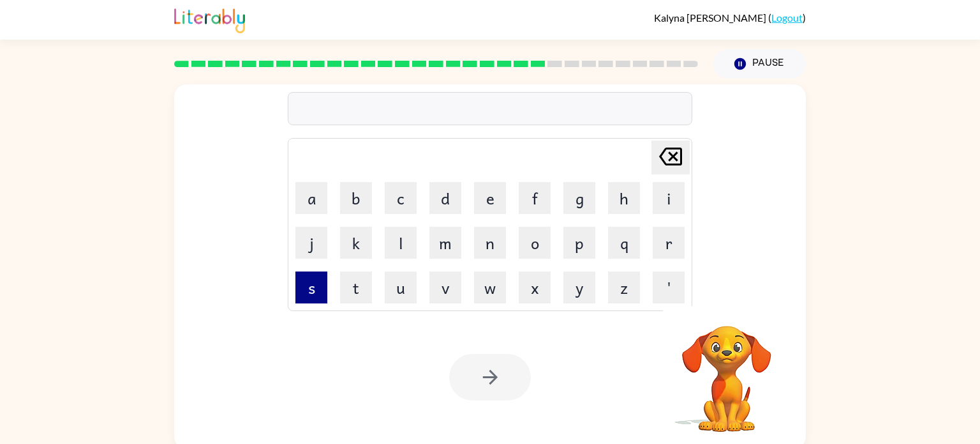
click at [309, 295] on button "s" at bounding box center [311, 287] width 32 height 32
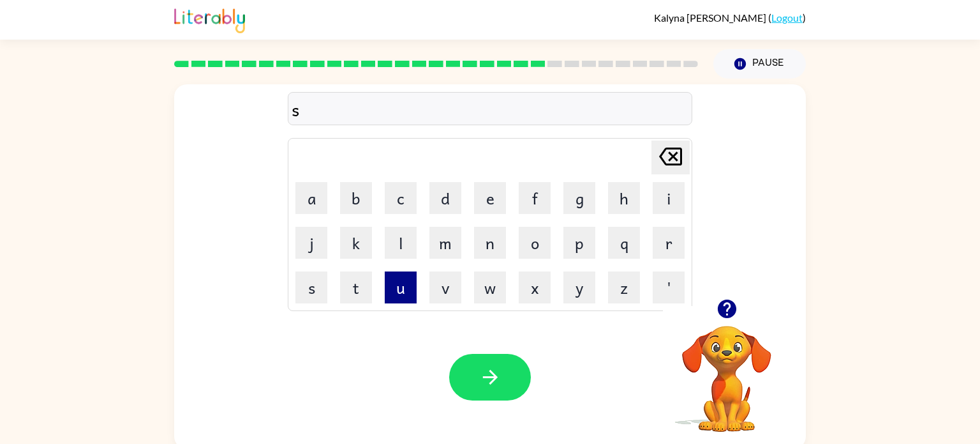
click at [407, 292] on button "u" at bounding box center [401, 287] width 32 height 32
click at [315, 290] on button "s" at bounding box center [311, 287] width 32 height 32
click at [371, 284] on button "t" at bounding box center [356, 287] width 32 height 32
click at [329, 208] on td "a" at bounding box center [311, 197] width 43 height 43
click at [322, 202] on button "a" at bounding box center [311, 198] width 32 height 32
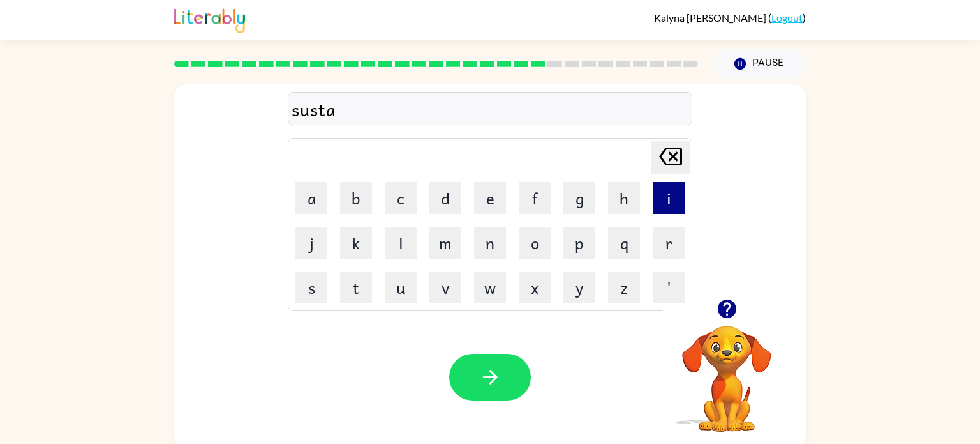
click at [658, 200] on button "i" at bounding box center [669, 198] width 32 height 32
click at [484, 234] on button "n" at bounding box center [490, 243] width 32 height 32
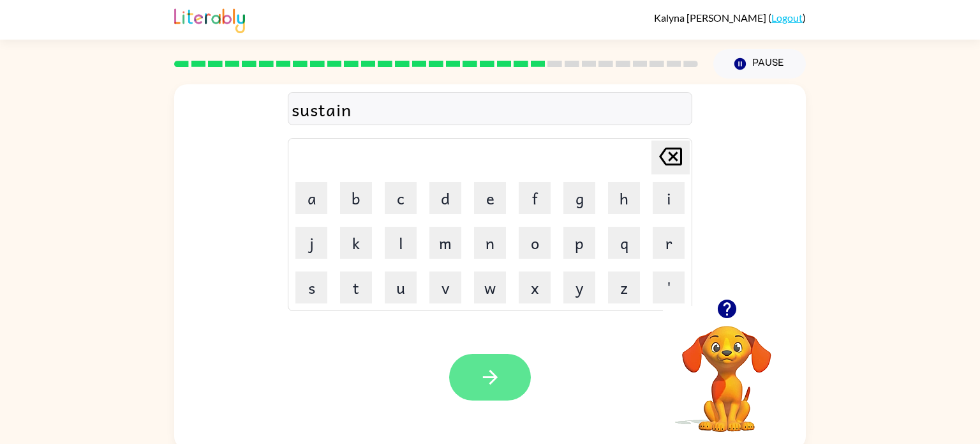
click at [487, 364] on button "button" at bounding box center [490, 377] width 82 height 47
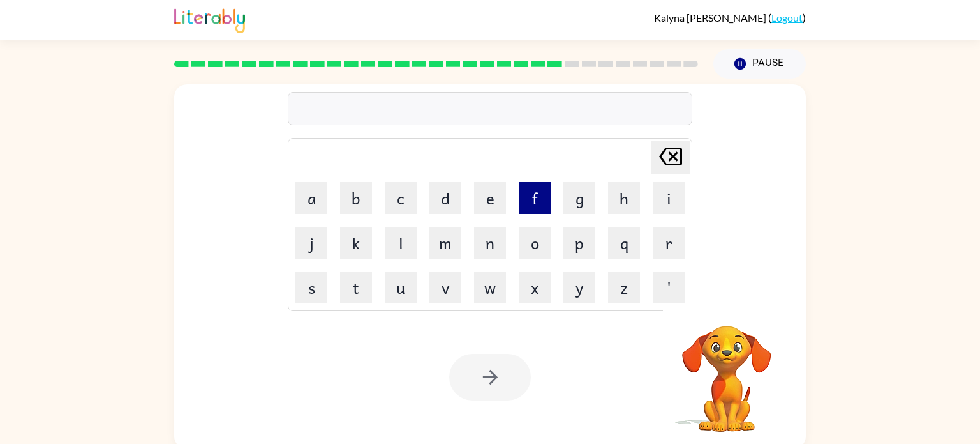
click at [535, 202] on button "f" at bounding box center [535, 198] width 32 height 32
click at [535, 235] on button "o" at bounding box center [535, 243] width 32 height 32
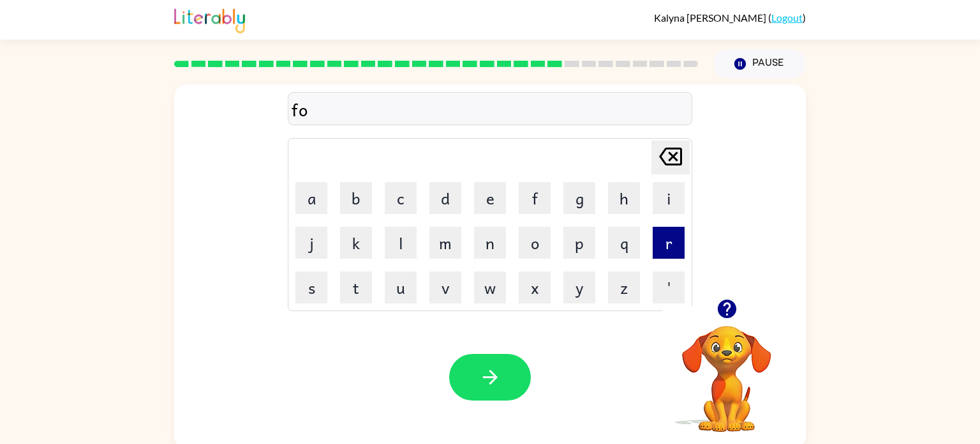
click at [659, 238] on button "r" at bounding box center [669, 243] width 32 height 32
click at [493, 292] on button "w" at bounding box center [490, 287] width 32 height 32
click at [311, 199] on button "a" at bounding box center [311, 198] width 32 height 32
click at [670, 235] on button "r" at bounding box center [669, 243] width 32 height 32
click at [435, 216] on td "d" at bounding box center [445, 197] width 43 height 43
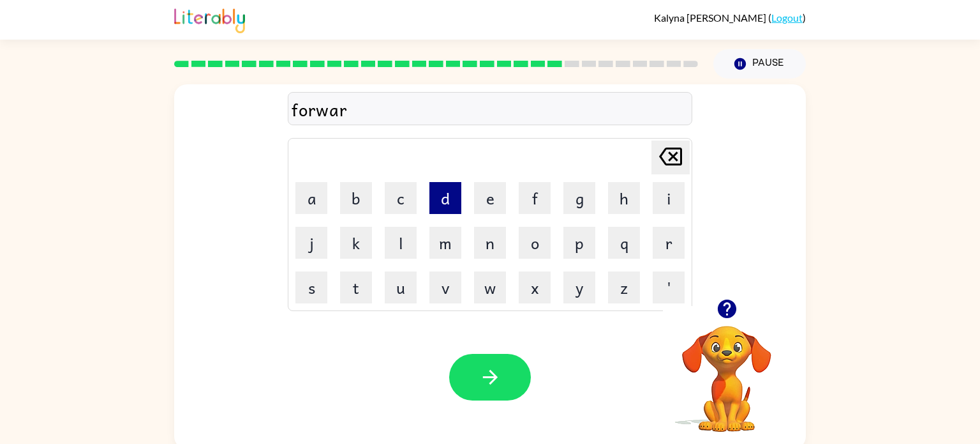
click at [438, 193] on button "d" at bounding box center [445, 198] width 32 height 32
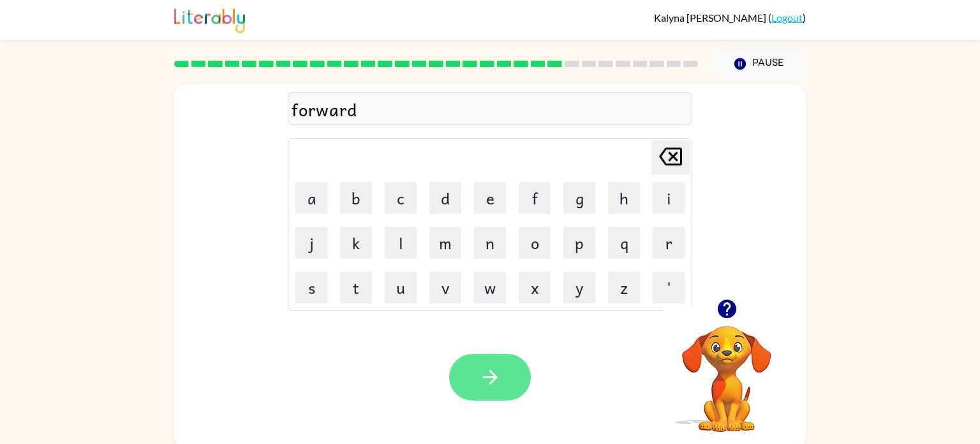
click at [479, 396] on button "button" at bounding box center [490, 377] width 82 height 47
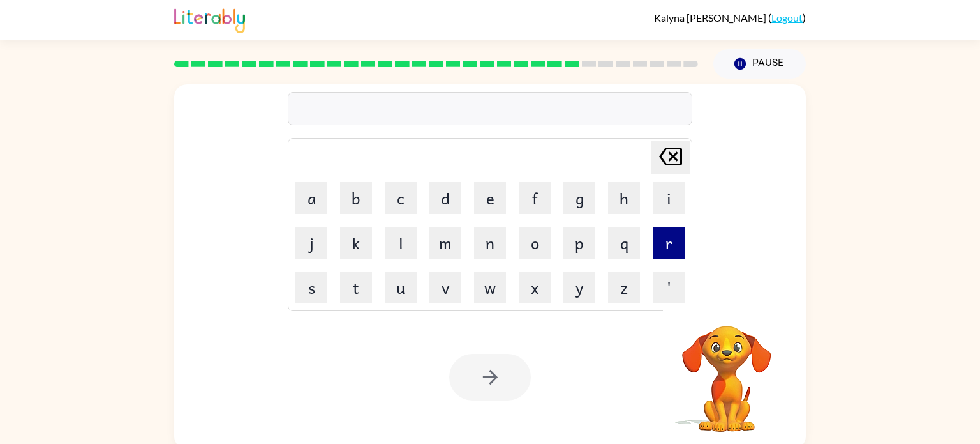
click at [664, 251] on button "r" at bounding box center [669, 243] width 32 height 32
click at [494, 202] on button "e" at bounding box center [490, 198] width 32 height 32
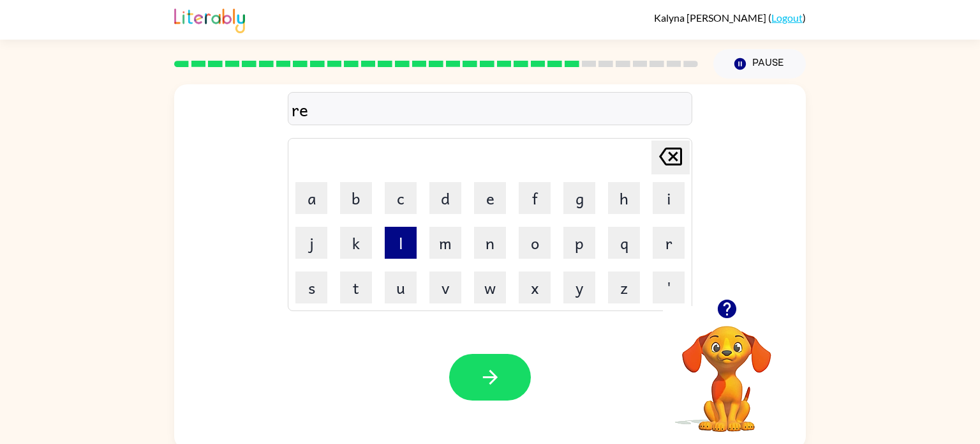
click at [398, 239] on button "l" at bounding box center [401, 243] width 32 height 32
click at [302, 190] on button "a" at bounding box center [311, 198] width 32 height 32
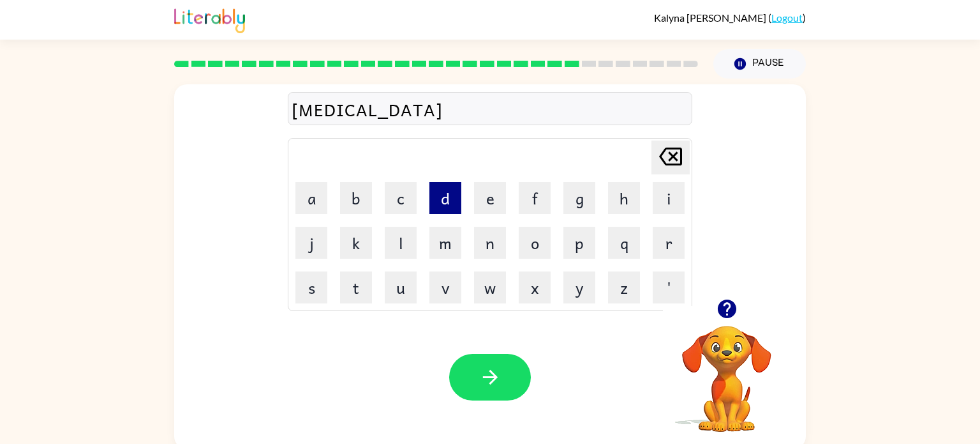
click at [438, 199] on button "d" at bounding box center [445, 198] width 32 height 32
click at [483, 200] on button "e" at bounding box center [490, 198] width 32 height 32
click at [456, 186] on button "d" at bounding box center [445, 198] width 32 height 32
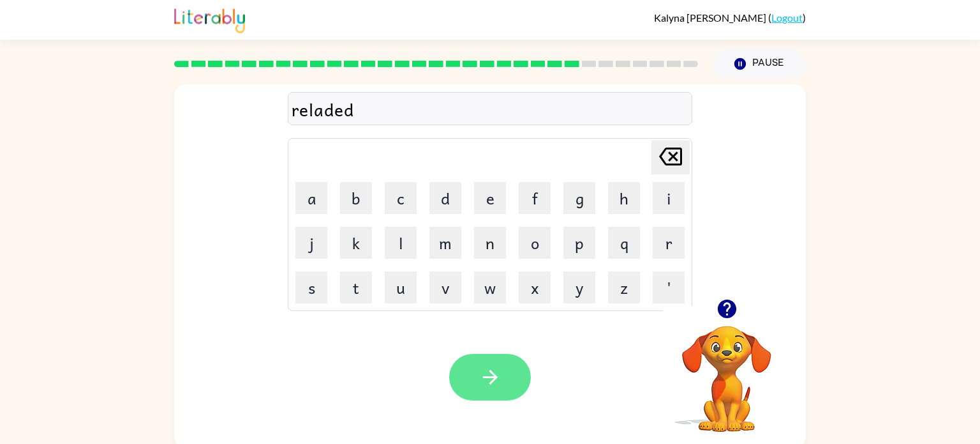
click at [489, 392] on button "button" at bounding box center [490, 377] width 82 height 47
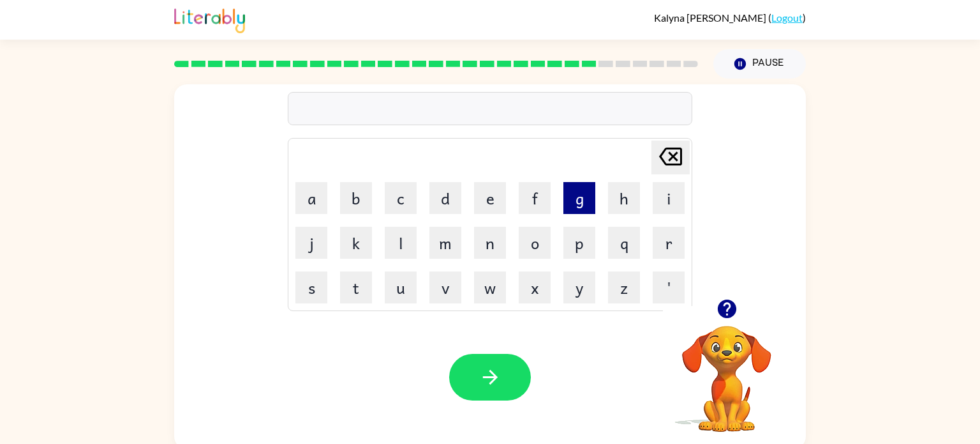
click at [586, 208] on button "g" at bounding box center [579, 198] width 32 height 32
click at [533, 254] on button "o" at bounding box center [535, 243] width 32 height 32
click at [366, 208] on button "b" at bounding box center [356, 198] width 32 height 32
click at [403, 237] on button "l" at bounding box center [401, 243] width 32 height 32
click at [492, 197] on button "e" at bounding box center [490, 198] width 32 height 32
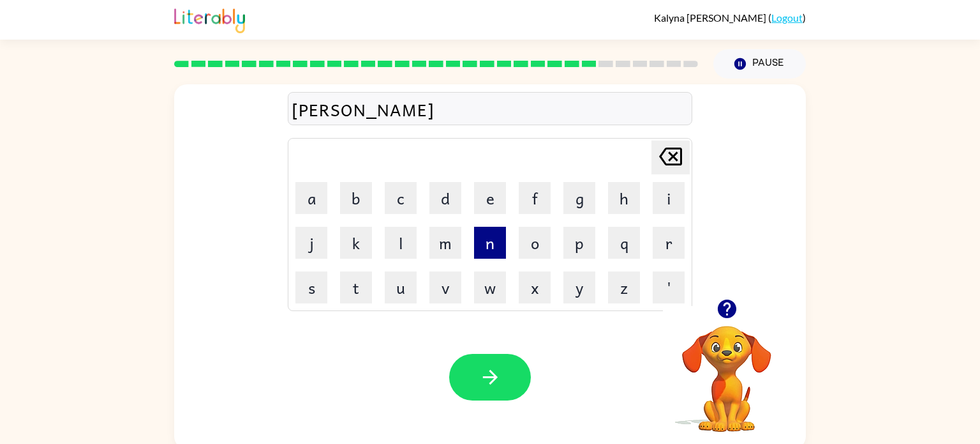
click at [493, 249] on button "n" at bounding box center [490, 243] width 32 height 32
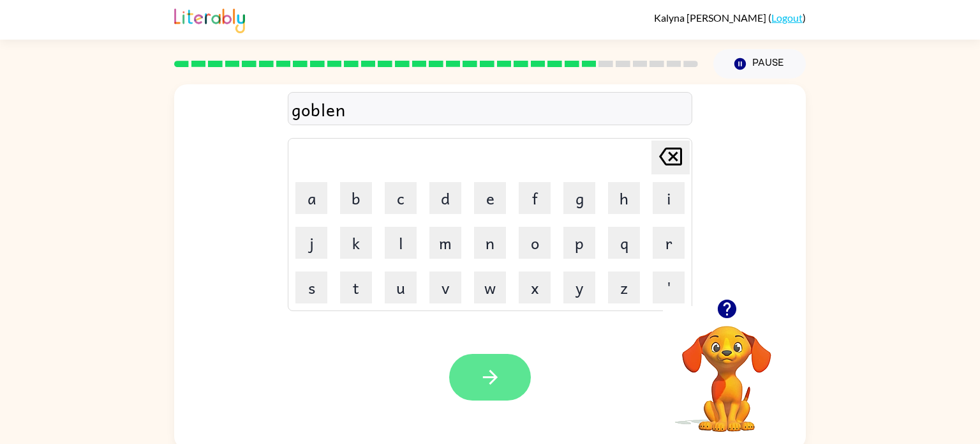
click at [473, 357] on button "button" at bounding box center [490, 377] width 82 height 47
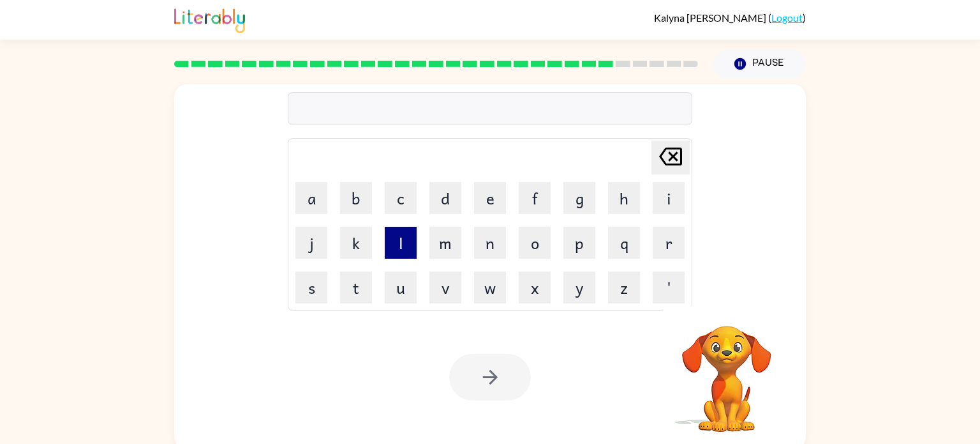
click at [414, 237] on button "l" at bounding box center [401, 243] width 32 height 32
click at [408, 286] on button "u" at bounding box center [401, 287] width 32 height 32
click at [447, 254] on button "m" at bounding box center [445, 243] width 32 height 32
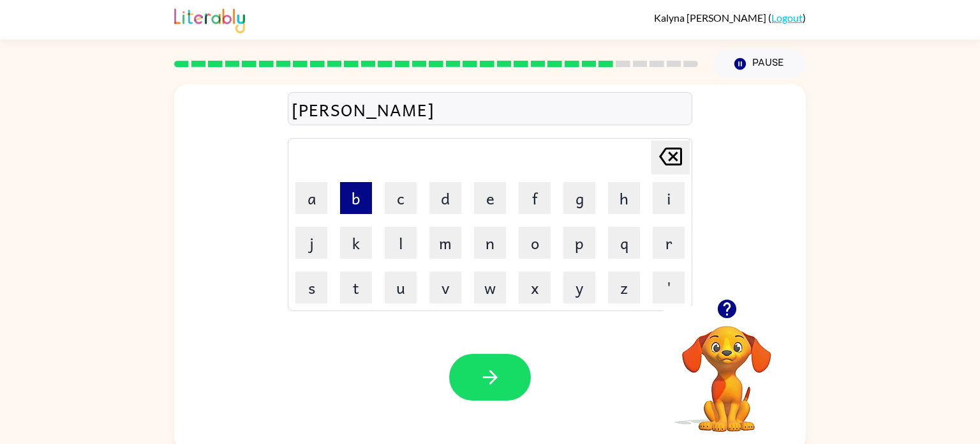
click at [359, 197] on button "b" at bounding box center [356, 198] width 32 height 32
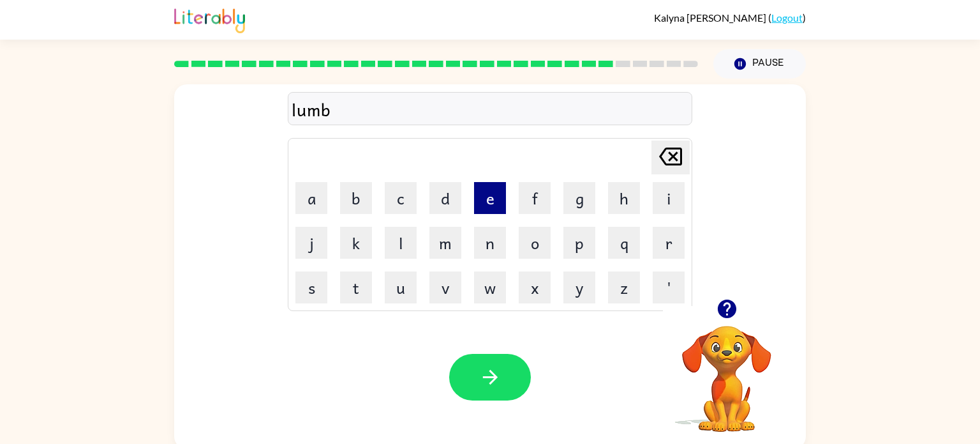
click at [496, 194] on button "e" at bounding box center [490, 198] width 32 height 32
click at [675, 240] on button "r" at bounding box center [669, 243] width 32 height 32
click at [313, 248] on button "j" at bounding box center [311, 243] width 32 height 32
click at [310, 195] on button "a" at bounding box center [311, 198] width 32 height 32
click at [388, 202] on button "c" at bounding box center [401, 198] width 32 height 32
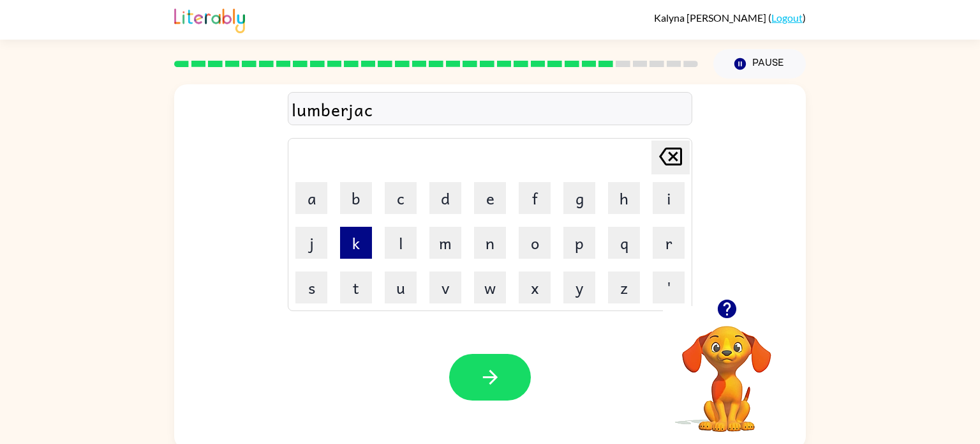
click at [366, 250] on button "k" at bounding box center [356, 243] width 32 height 32
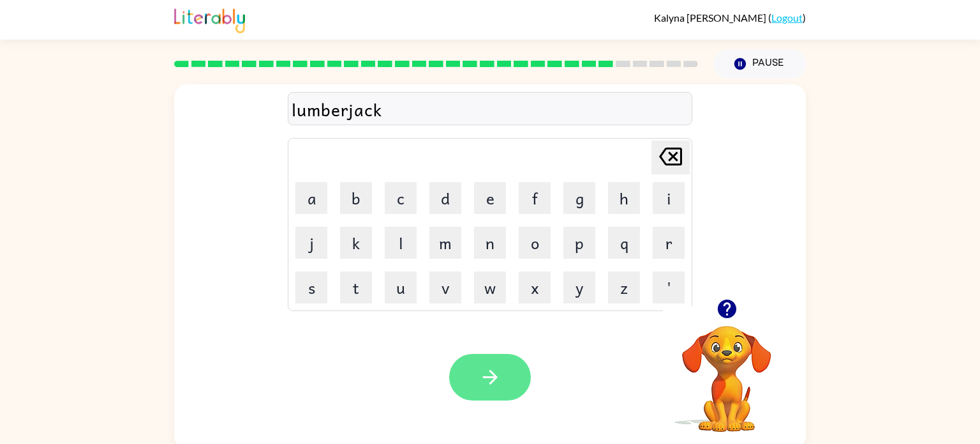
click at [488, 357] on button "button" at bounding box center [490, 377] width 82 height 47
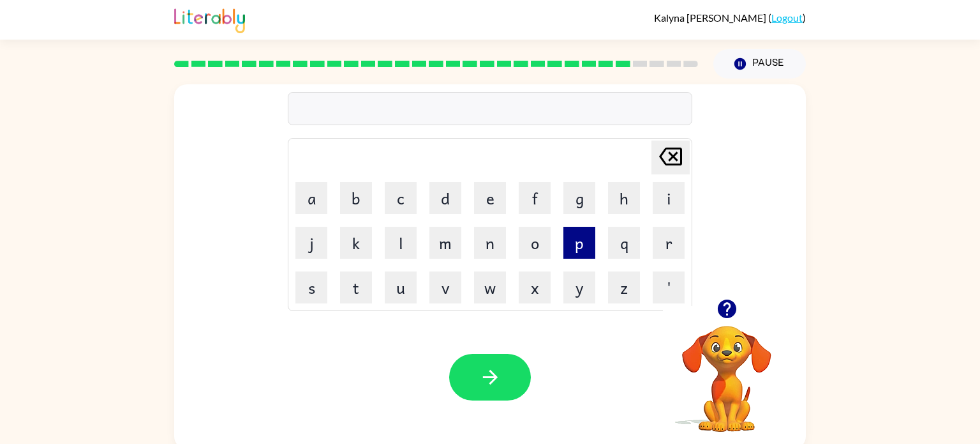
click at [573, 255] on button "p" at bounding box center [579, 243] width 32 height 32
click at [672, 189] on button "i" at bounding box center [669, 198] width 32 height 32
click at [661, 230] on button "r" at bounding box center [669, 243] width 32 height 32
click at [407, 200] on button "c" at bounding box center [401, 198] width 32 height 32
click at [495, 205] on button "e" at bounding box center [490, 198] width 32 height 32
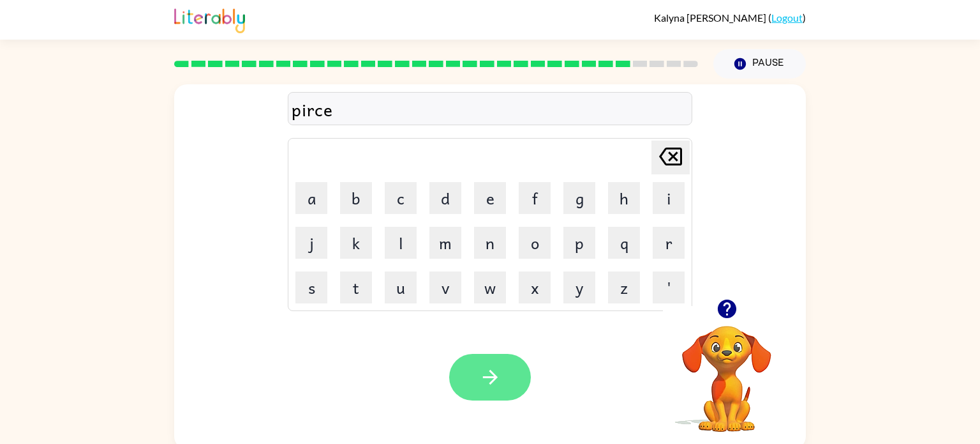
click at [484, 382] on icon "button" at bounding box center [490, 377] width 22 height 22
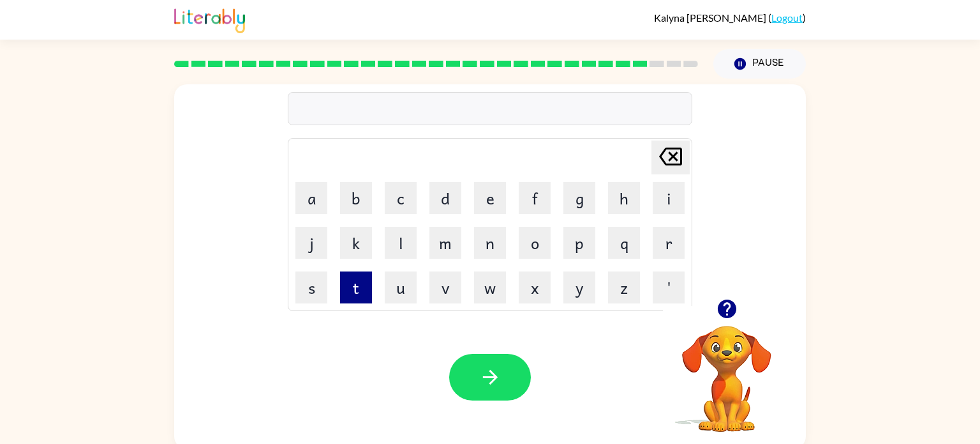
click at [366, 287] on button "t" at bounding box center [356, 287] width 32 height 32
click at [634, 197] on button "h" at bounding box center [624, 198] width 32 height 32
click at [660, 197] on button "i" at bounding box center [669, 198] width 32 height 32
click at [485, 239] on button "n" at bounding box center [490, 243] width 32 height 32
click at [491, 404] on div "Your browser must support playing .mp4 files to use Literably. Please try using…" at bounding box center [490, 377] width 632 height 144
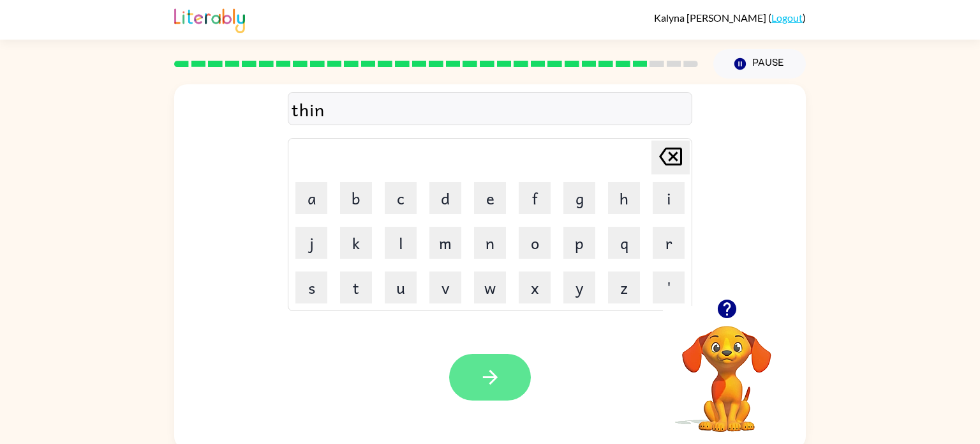
click at [491, 396] on button "button" at bounding box center [490, 377] width 82 height 47
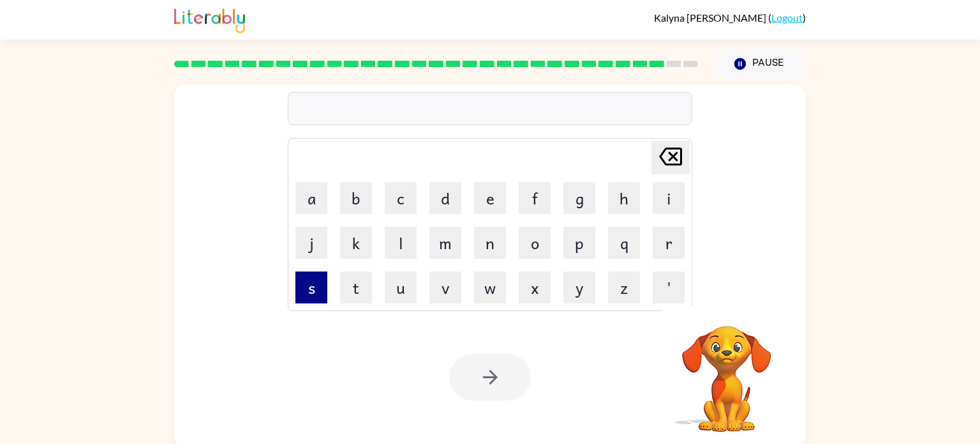
click at [320, 291] on button "s" at bounding box center [311, 287] width 32 height 32
click at [662, 191] on button "i" at bounding box center [669, 198] width 32 height 32
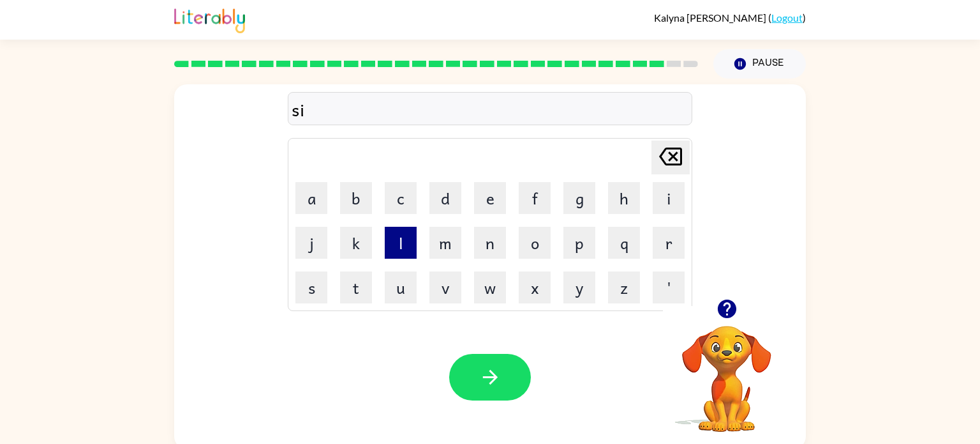
click at [404, 237] on button "l" at bounding box center [401, 243] width 32 height 32
click at [451, 281] on button "v" at bounding box center [445, 287] width 32 height 32
click at [484, 202] on button "e" at bounding box center [490, 198] width 32 height 32
click at [676, 235] on button "r" at bounding box center [669, 243] width 32 height 32
click at [474, 283] on button "w" at bounding box center [490, 287] width 32 height 32
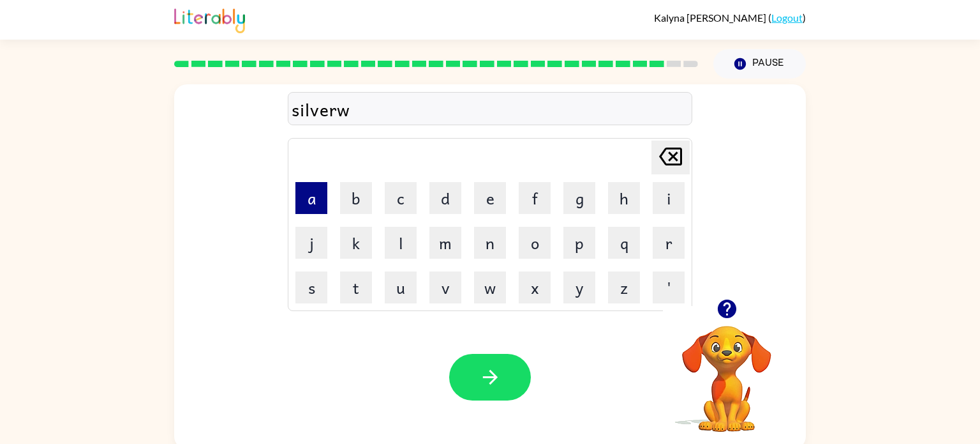
click at [314, 207] on button "a" at bounding box center [311, 198] width 32 height 32
click at [663, 250] on button "r" at bounding box center [669, 243] width 32 height 32
click at [482, 193] on button "e" at bounding box center [490, 198] width 32 height 32
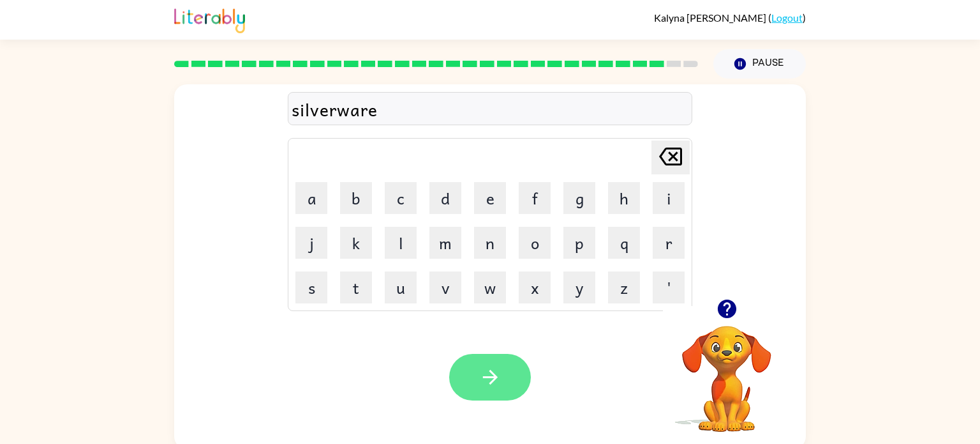
click at [478, 380] on button "button" at bounding box center [490, 377] width 82 height 47
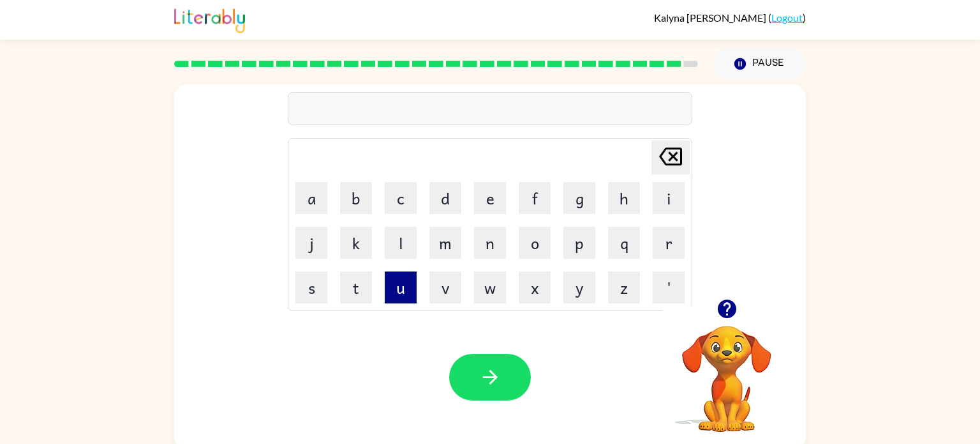
click at [396, 295] on button "u" at bounding box center [401, 287] width 32 height 32
click at [491, 242] on button "n" at bounding box center [490, 243] width 32 height 32
click at [322, 188] on button "a" at bounding box center [311, 198] width 32 height 32
click at [527, 207] on button "f" at bounding box center [535, 198] width 32 height 32
click at [672, 249] on button "r" at bounding box center [669, 243] width 32 height 32
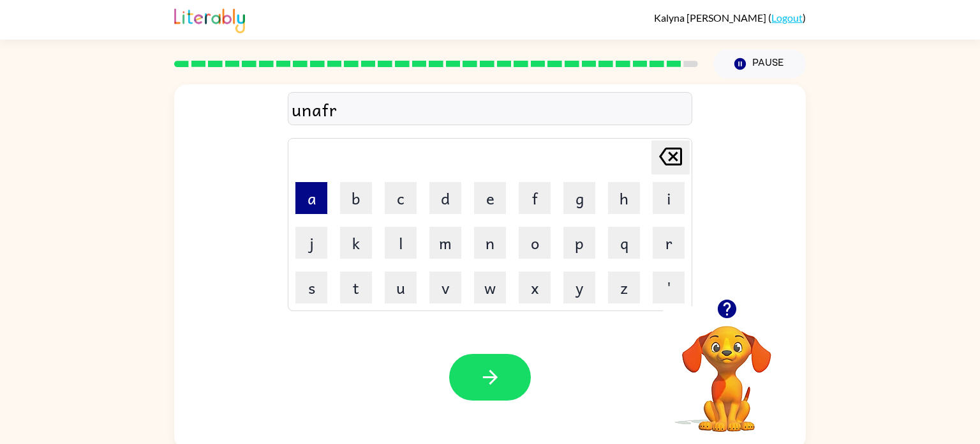
click at [324, 200] on button "a" at bounding box center [311, 198] width 32 height 32
click at [439, 209] on button "d" at bounding box center [445, 198] width 32 height 32
click at [478, 203] on button "e" at bounding box center [490, 198] width 32 height 32
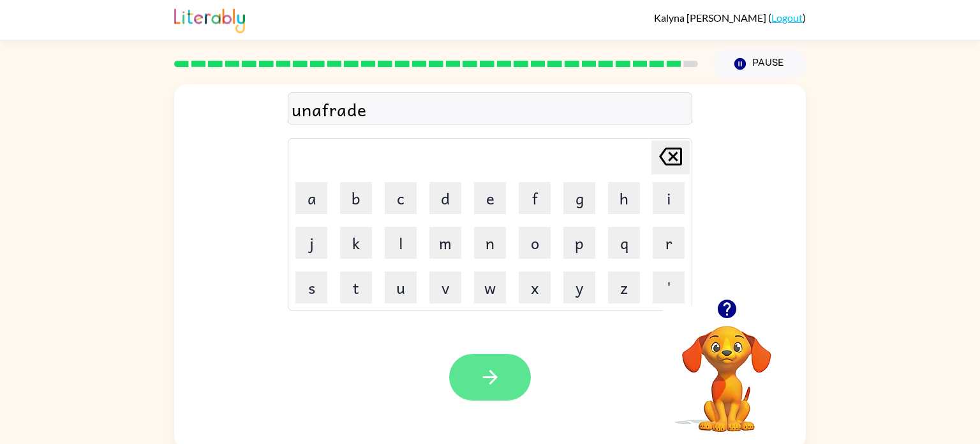
click at [494, 386] on icon "button" at bounding box center [490, 377] width 22 height 22
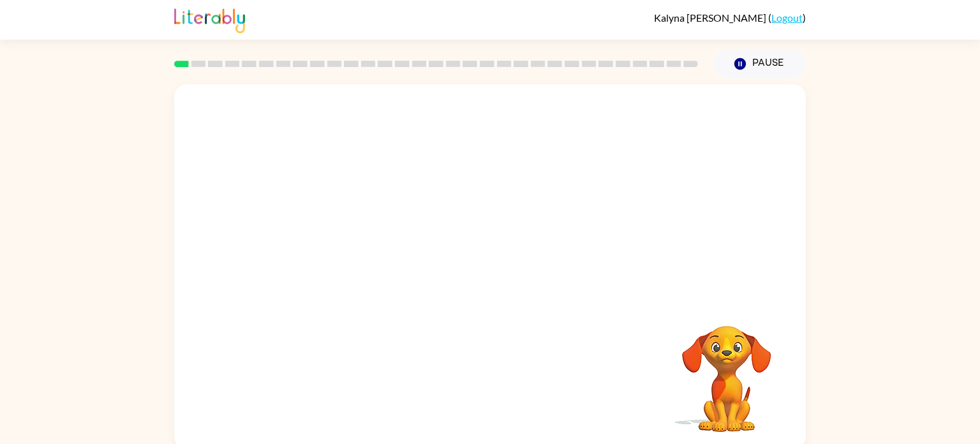
click at [750, 310] on video "Your browser must support playing .mp4 files to use Literably. Please try using…" at bounding box center [727, 370] width 128 height 128
click at [357, 244] on video "Your browser must support playing .mp4 files to use Literably. Please try using…" at bounding box center [490, 191] width 632 height 214
click at [491, 268] on div at bounding box center [490, 273] width 82 height 47
click at [493, 269] on icon "button" at bounding box center [489, 272] width 15 height 15
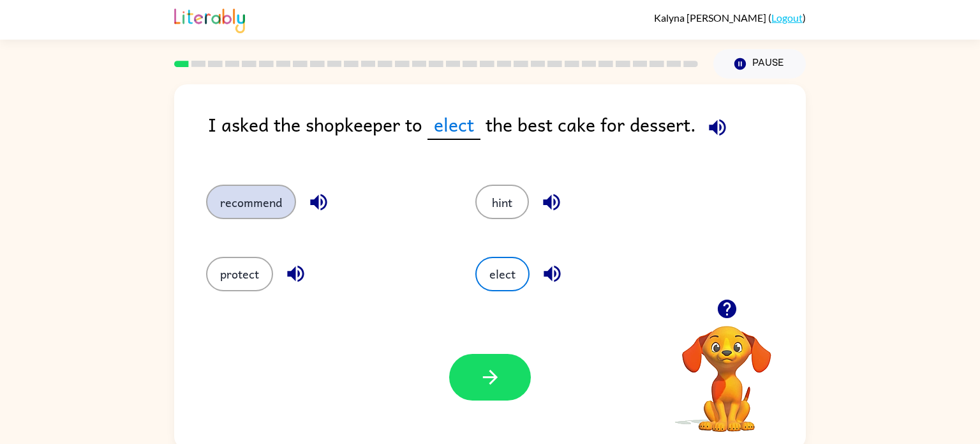
click at [290, 208] on button "recommend" at bounding box center [251, 201] width 90 height 34
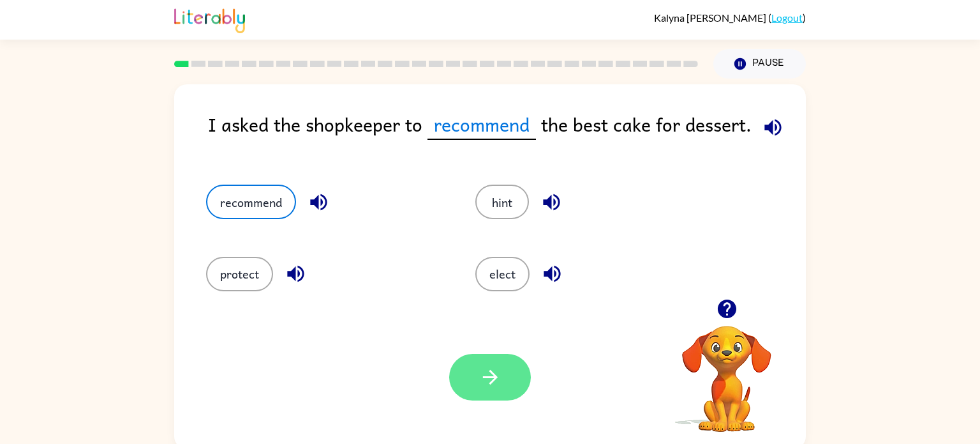
click at [480, 378] on icon "button" at bounding box center [490, 377] width 22 height 22
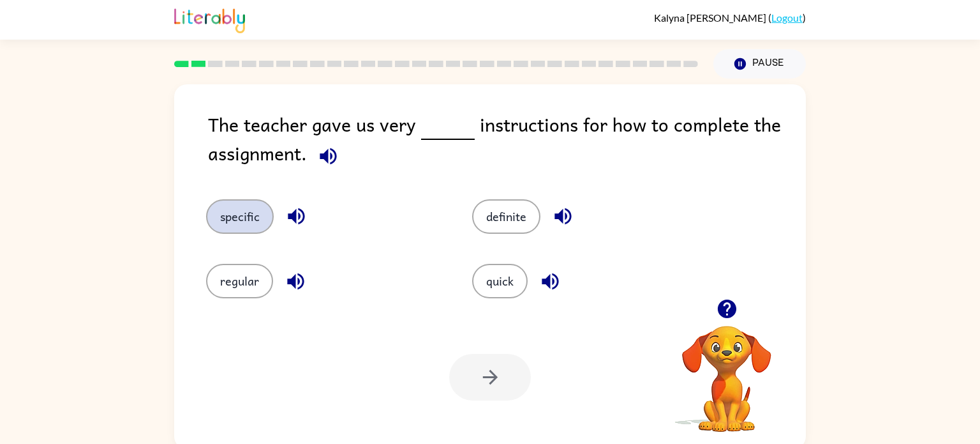
click at [253, 219] on button "specific" at bounding box center [240, 216] width 68 height 34
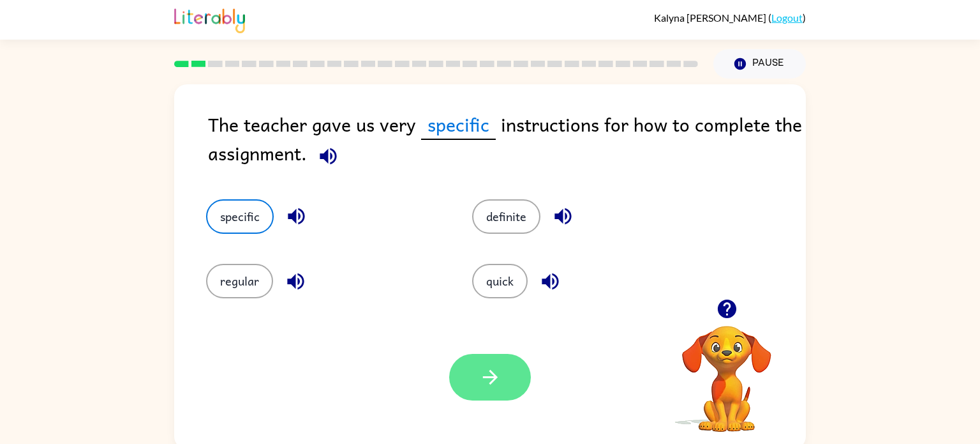
click at [453, 362] on button "button" at bounding box center [490, 377] width 82 height 47
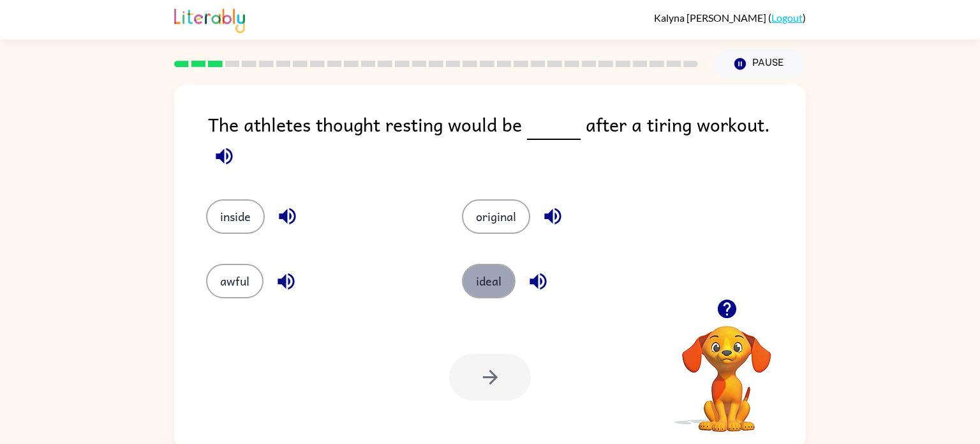
click at [503, 281] on button "ideal" at bounding box center [489, 281] width 54 height 34
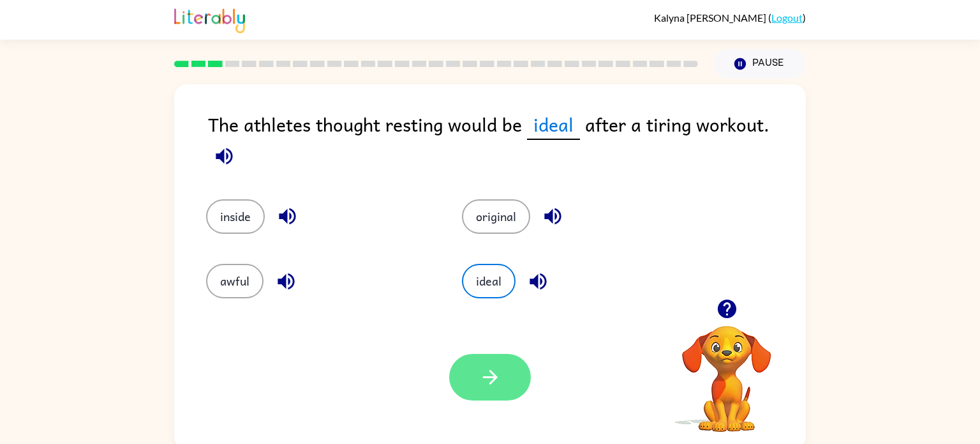
click at [477, 370] on button "button" at bounding box center [490, 377] width 82 height 47
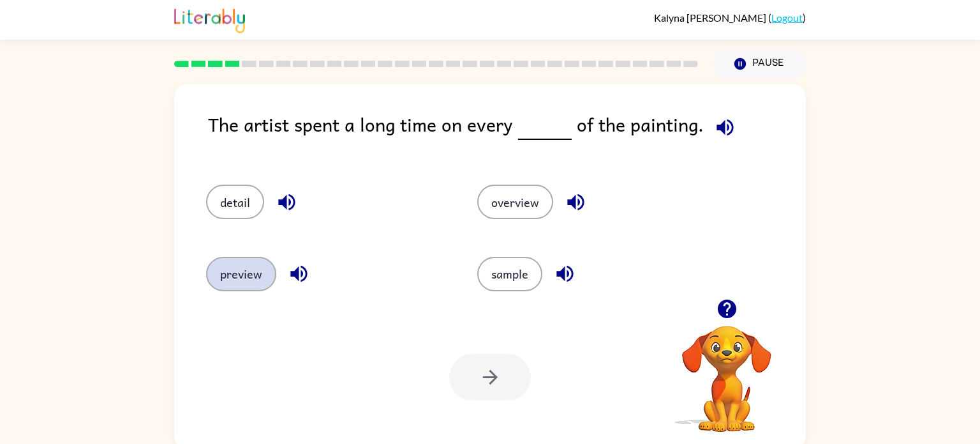
click at [253, 261] on button "preview" at bounding box center [241, 274] width 70 height 34
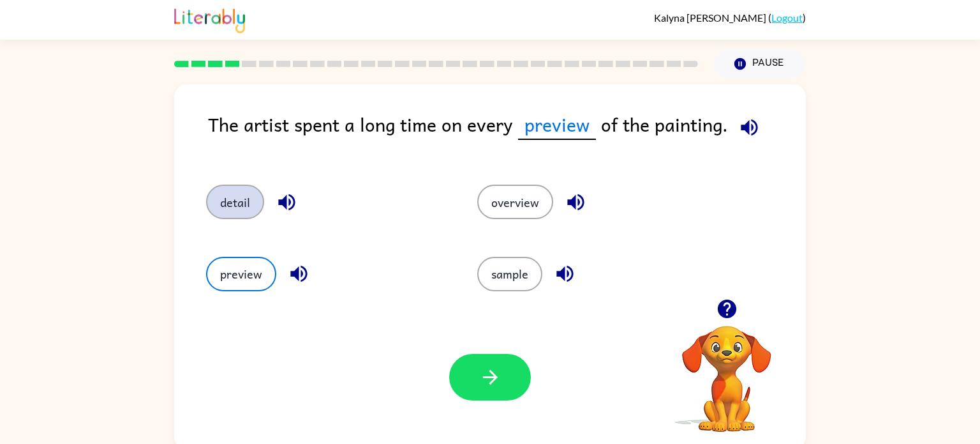
click at [221, 205] on button "detail" at bounding box center [235, 201] width 58 height 34
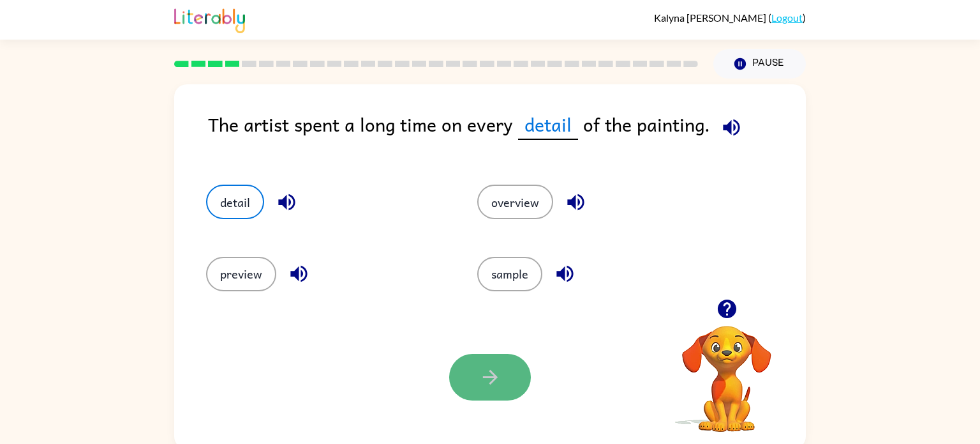
click at [491, 365] on button "button" at bounding box center [490, 377] width 82 height 47
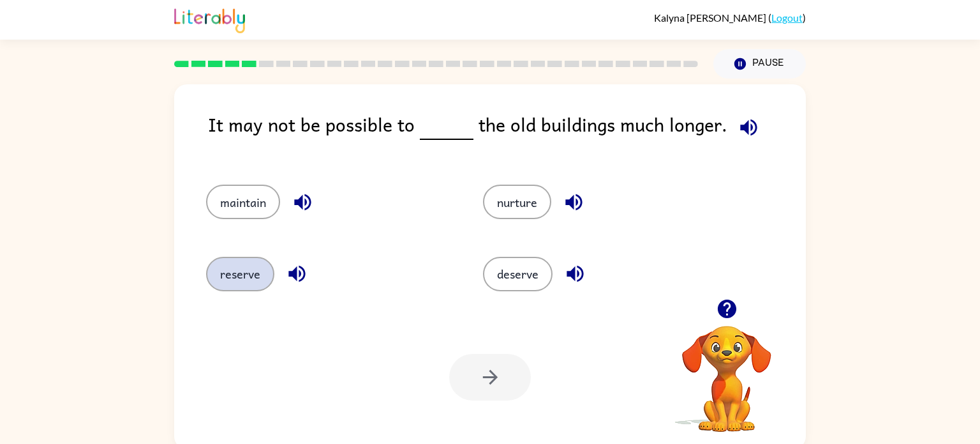
click at [250, 268] on button "reserve" at bounding box center [240, 274] width 68 height 34
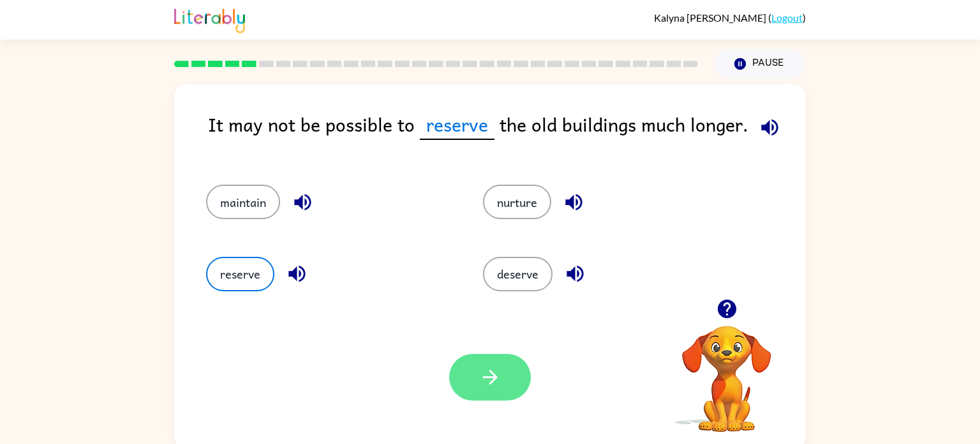
click at [481, 370] on icon "button" at bounding box center [490, 377] width 22 height 22
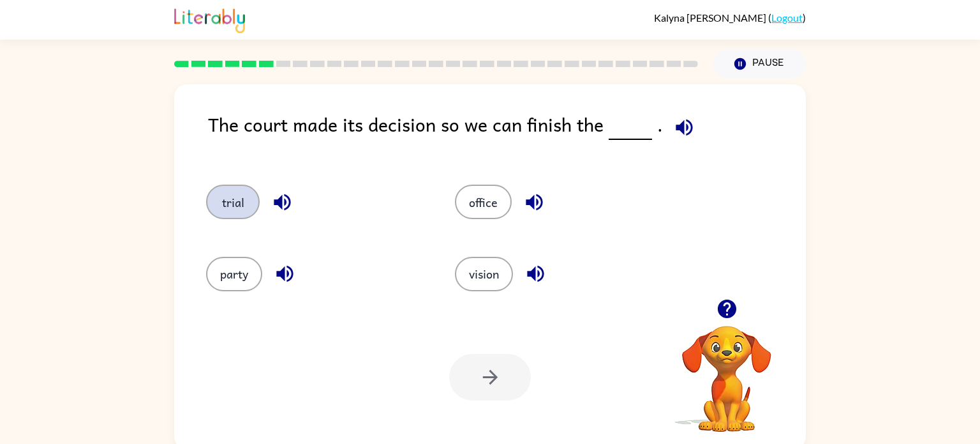
click at [216, 200] on button "trial" at bounding box center [233, 201] width 54 height 34
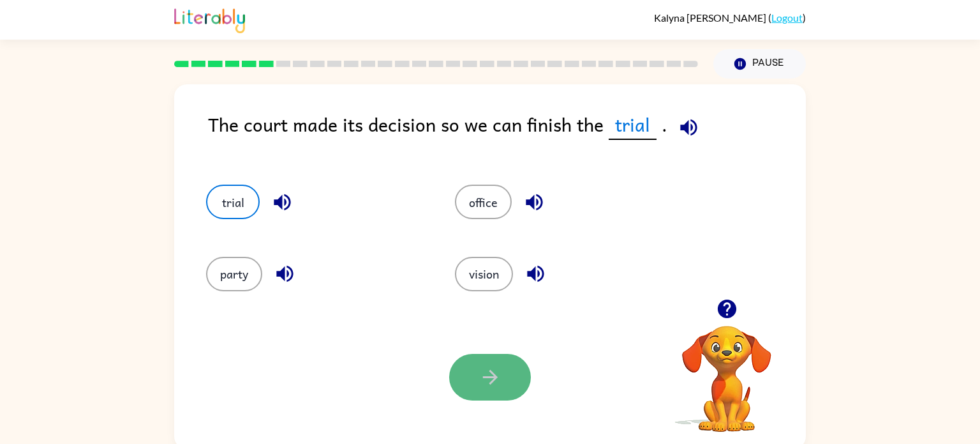
click at [465, 381] on button "button" at bounding box center [490, 377] width 82 height 47
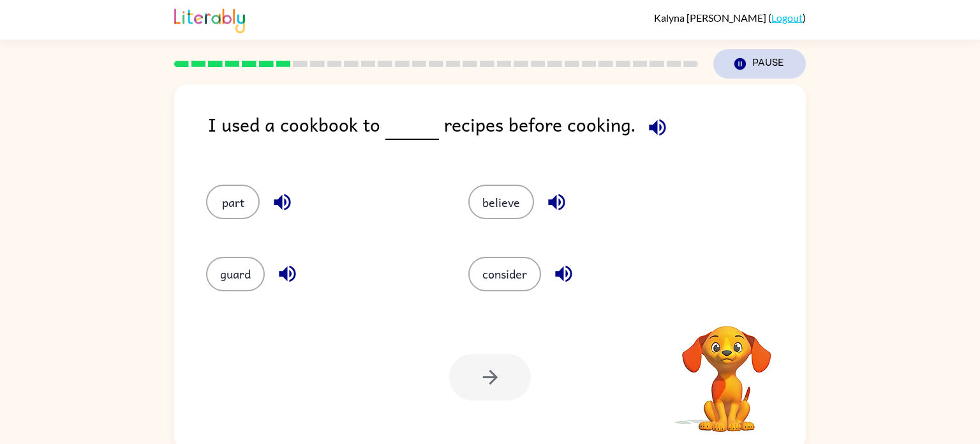
click at [743, 63] on icon "button" at bounding box center [740, 63] width 11 height 11
